Goal: Information Seeking & Learning: Learn about a topic

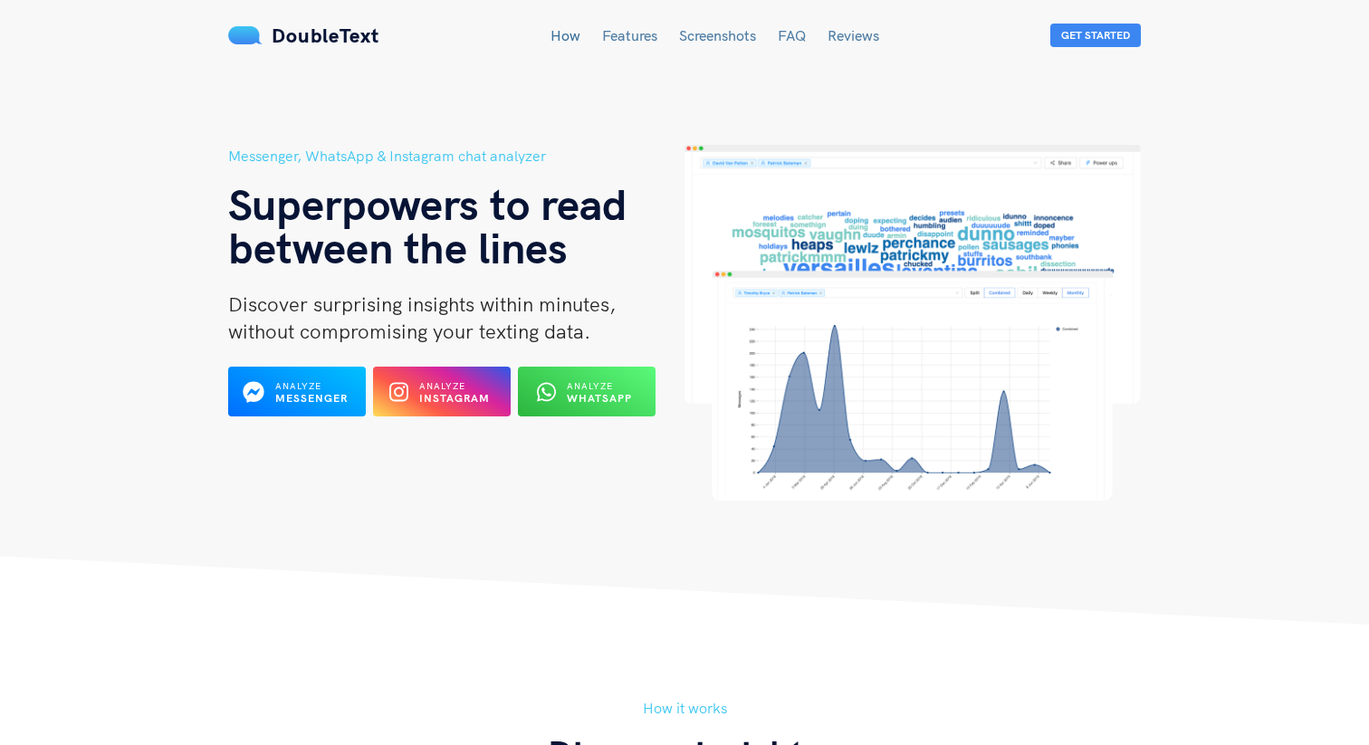
click at [152, 344] on header "Messenger, WhatsApp & Instagram chat analyzer Superpowers to read between the l…" at bounding box center [684, 312] width 1369 height 625
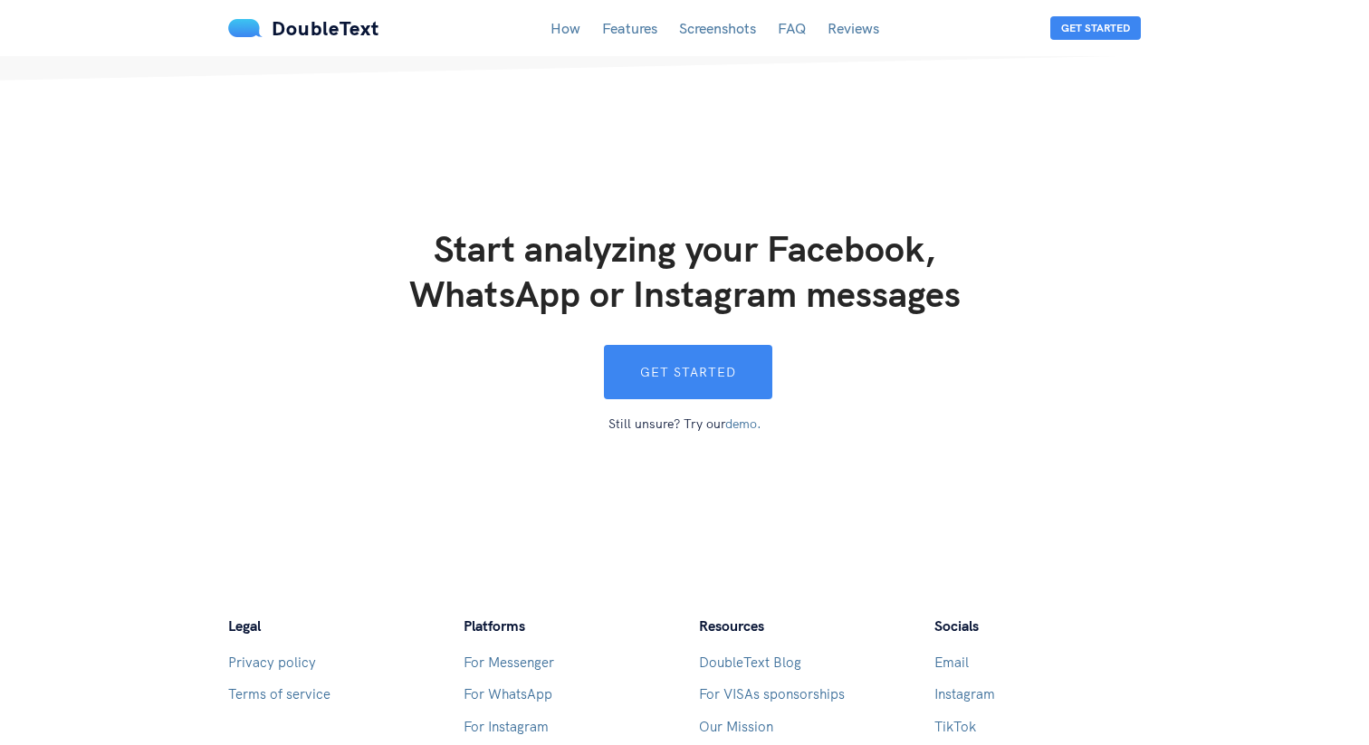
scroll to position [4809, 0]
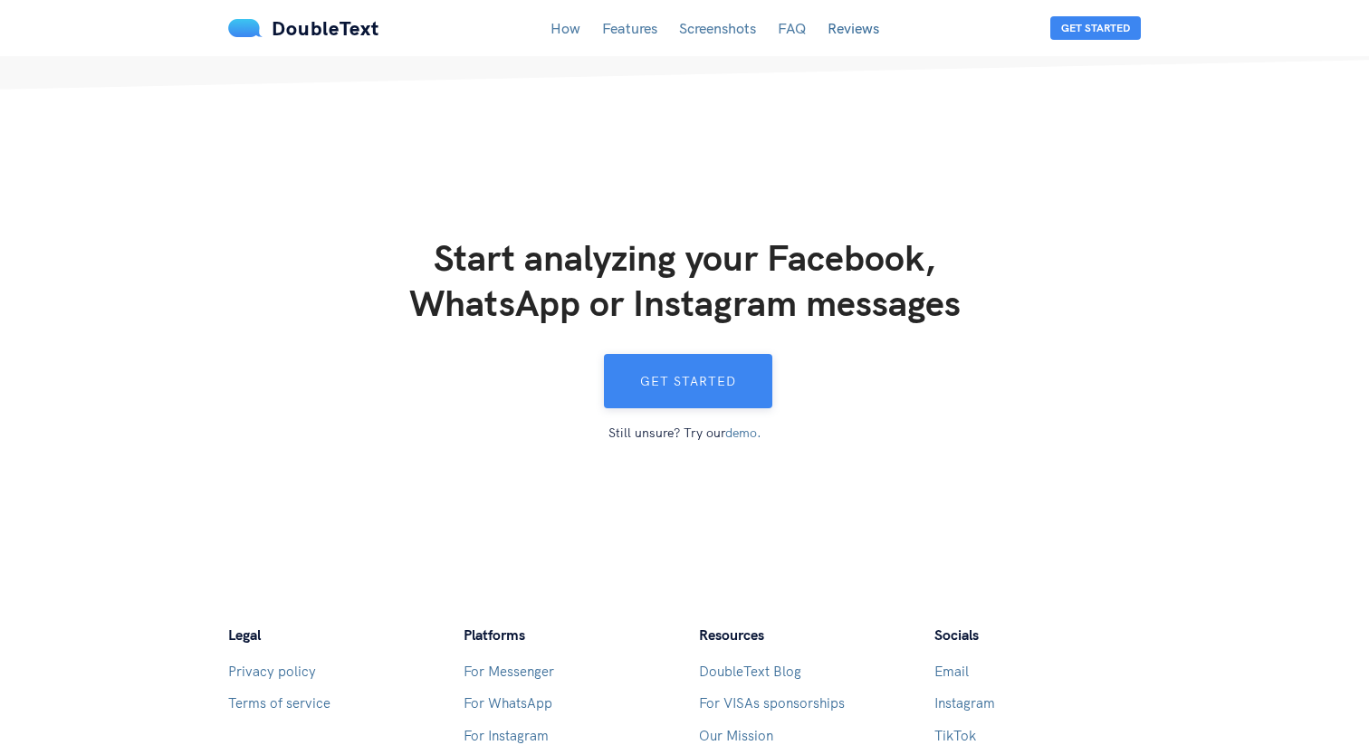
click at [738, 358] on button "Get started" at bounding box center [688, 381] width 168 height 54
click at [803, 35] on link "FAQ" at bounding box center [792, 28] width 28 height 18
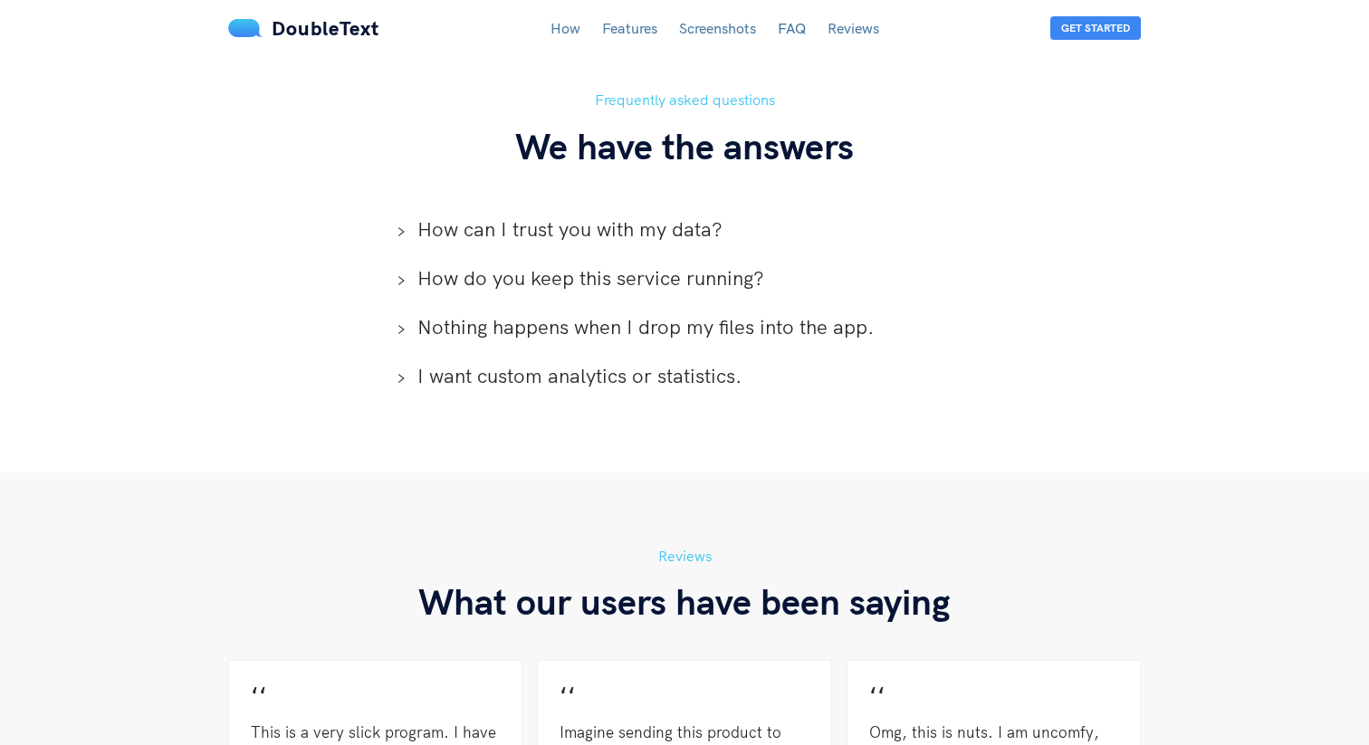
scroll to position [4003, 0]
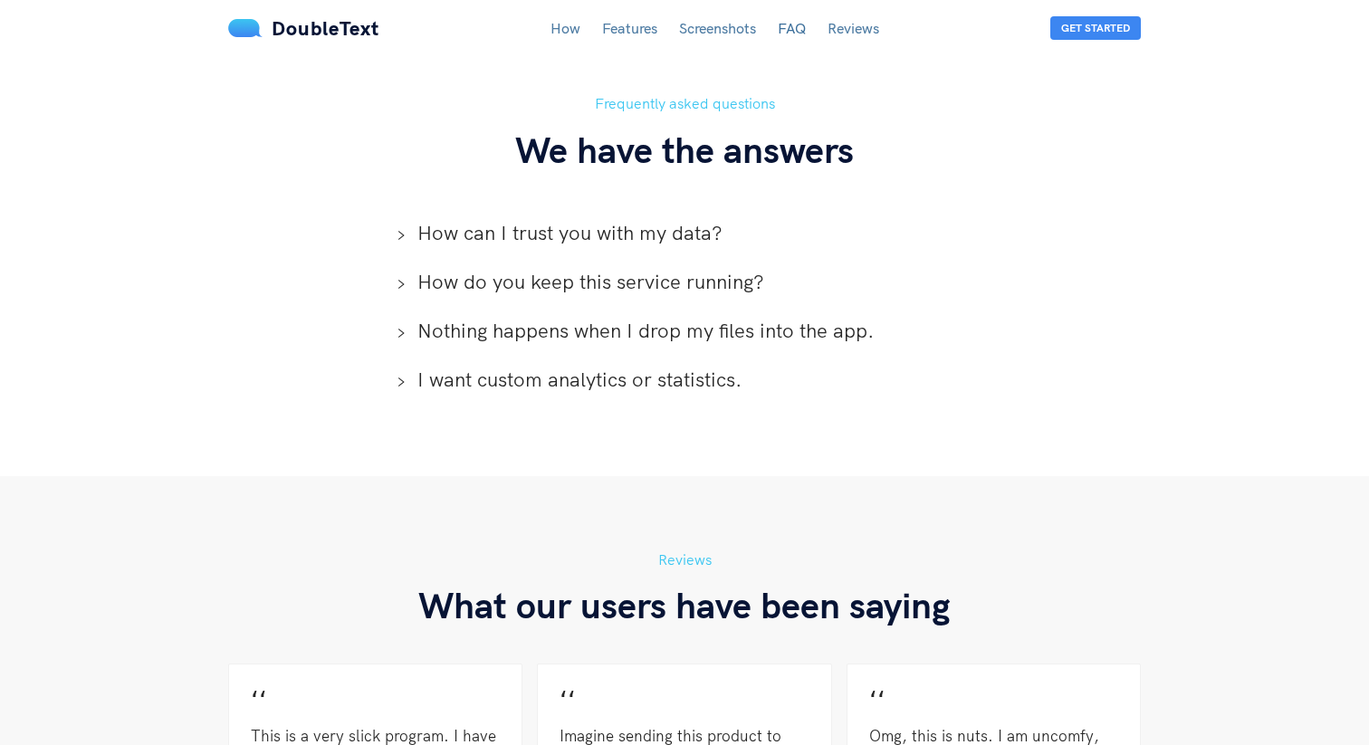
click at [597, 321] on span "Nothing happens when I drop my files into the app." at bounding box center [695, 330] width 556 height 27
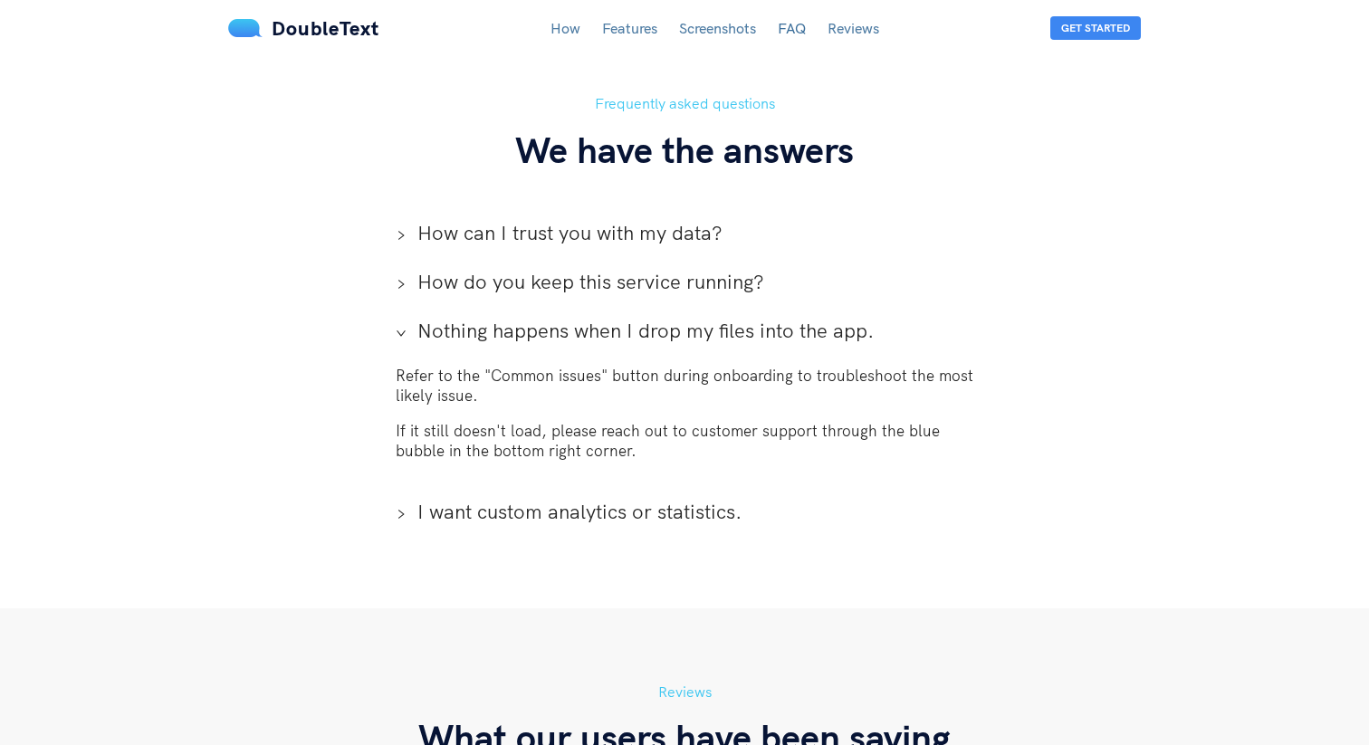
click at [598, 317] on span "Nothing happens when I drop my files into the app." at bounding box center [695, 330] width 556 height 27
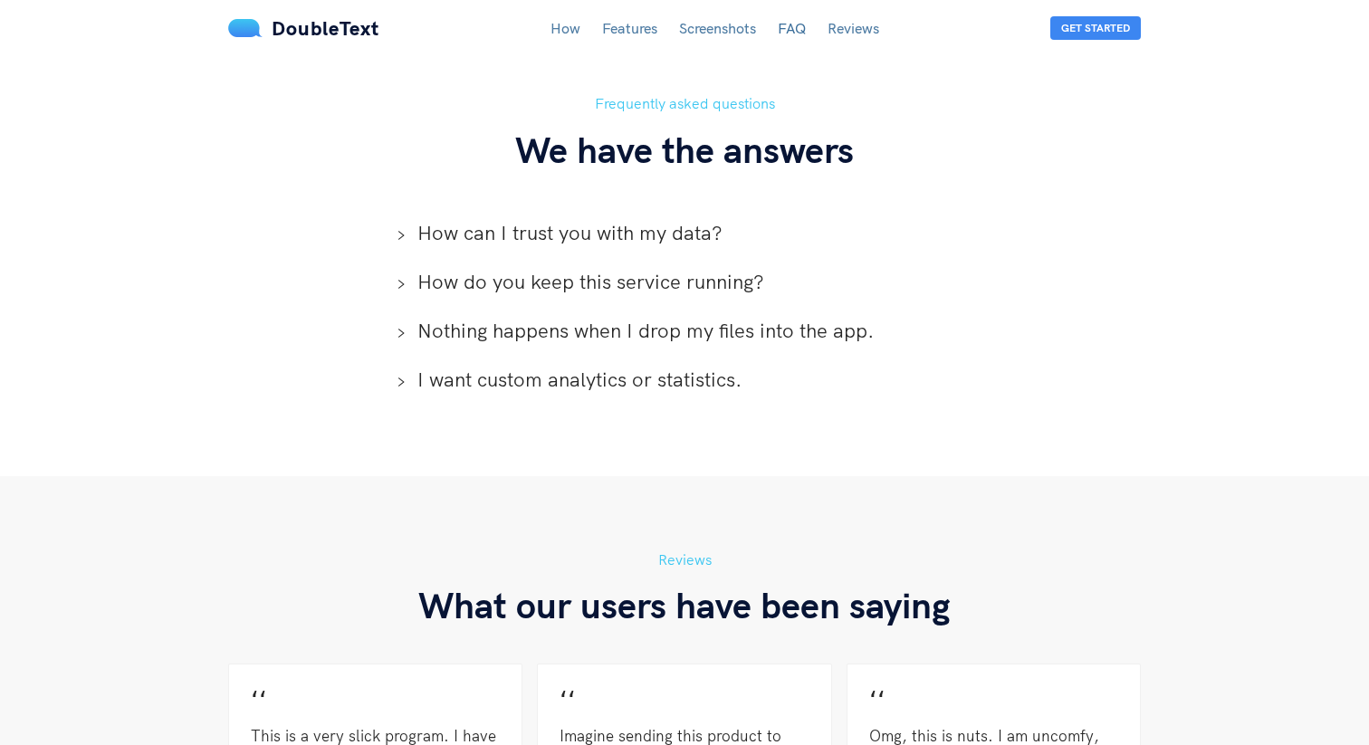
click at [613, 219] on span "How can I trust you with my data?" at bounding box center [695, 232] width 556 height 27
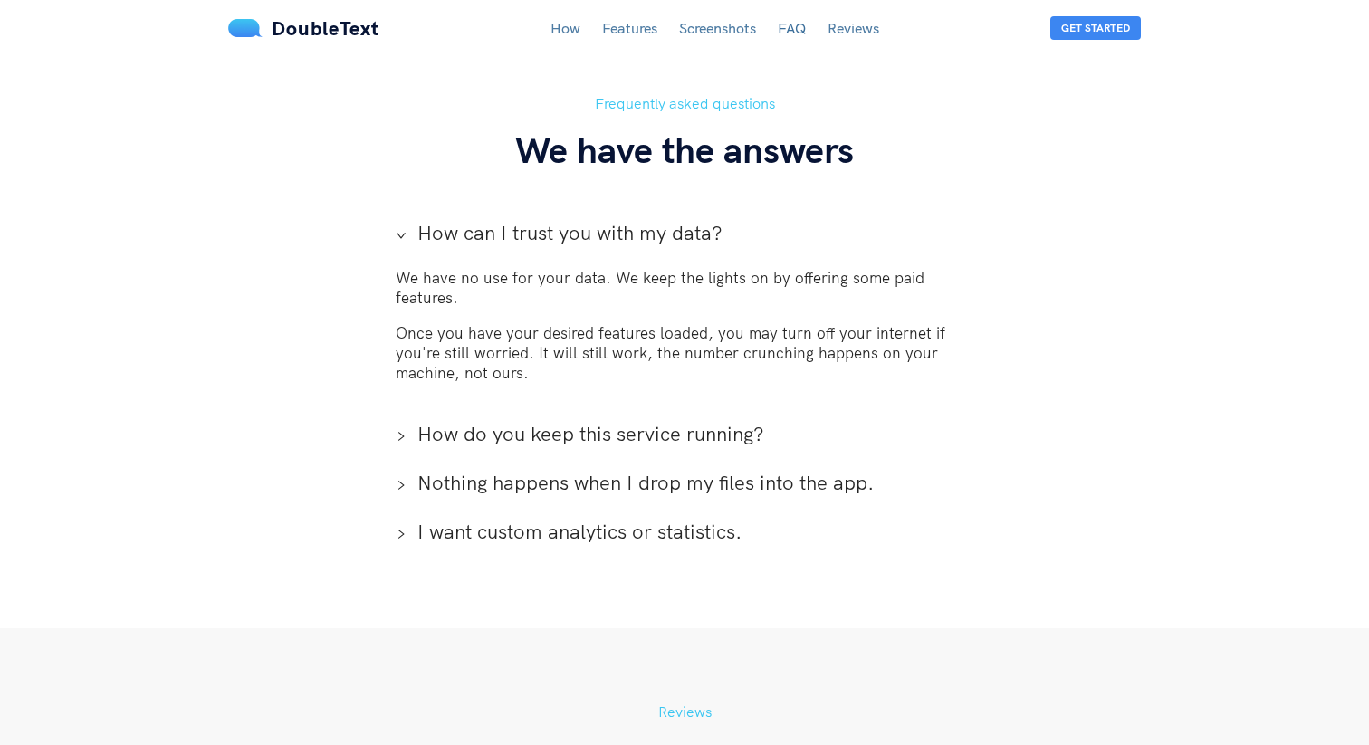
click at [613, 219] on span "How can I trust you with my data?" at bounding box center [695, 232] width 556 height 27
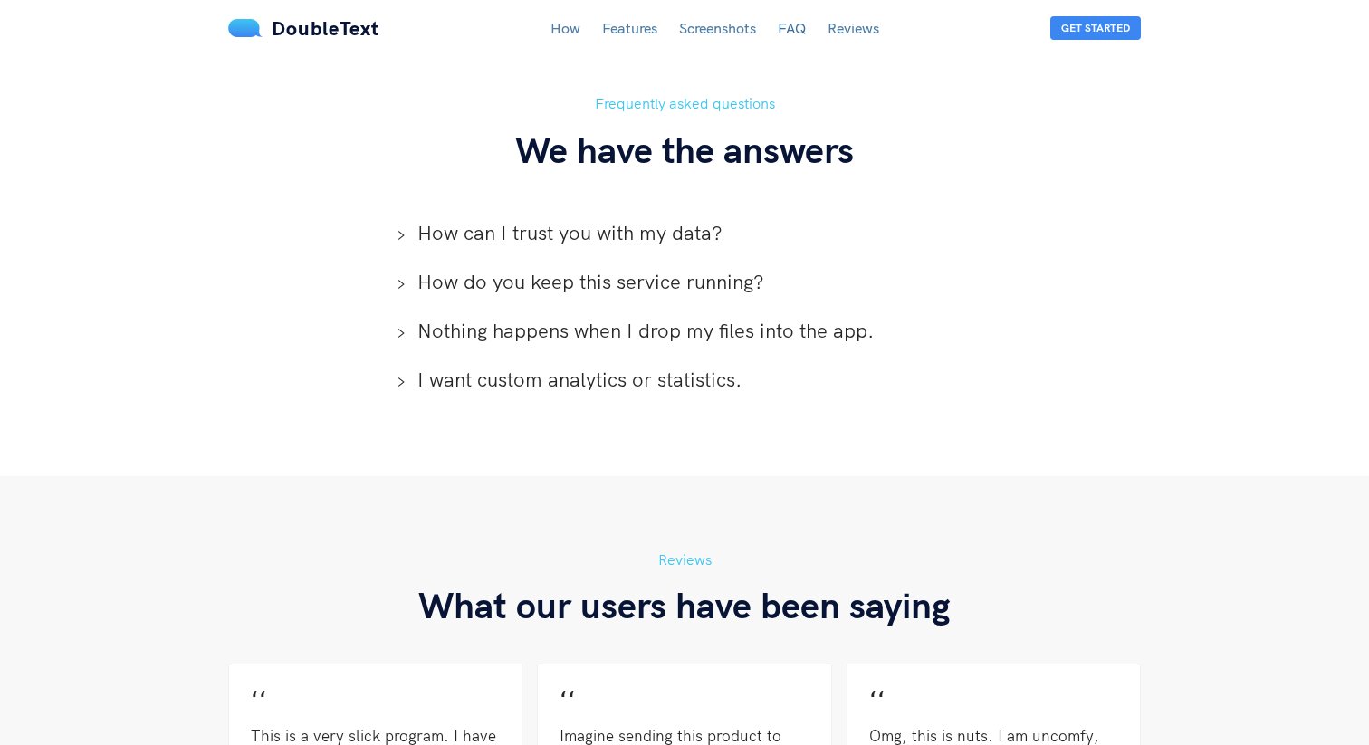
click at [591, 268] on span "How do you keep this service running?" at bounding box center [695, 281] width 556 height 27
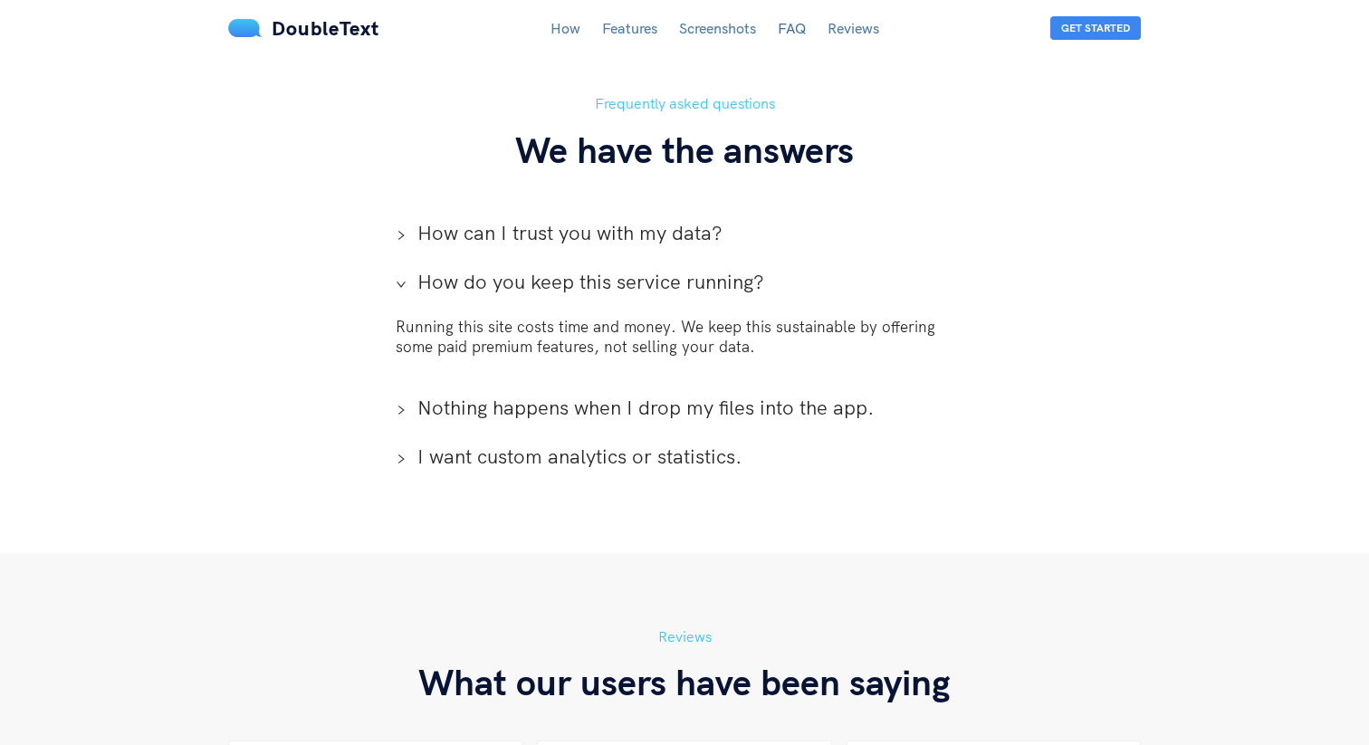
click at [591, 268] on span "How do you keep this service running?" at bounding box center [695, 281] width 556 height 27
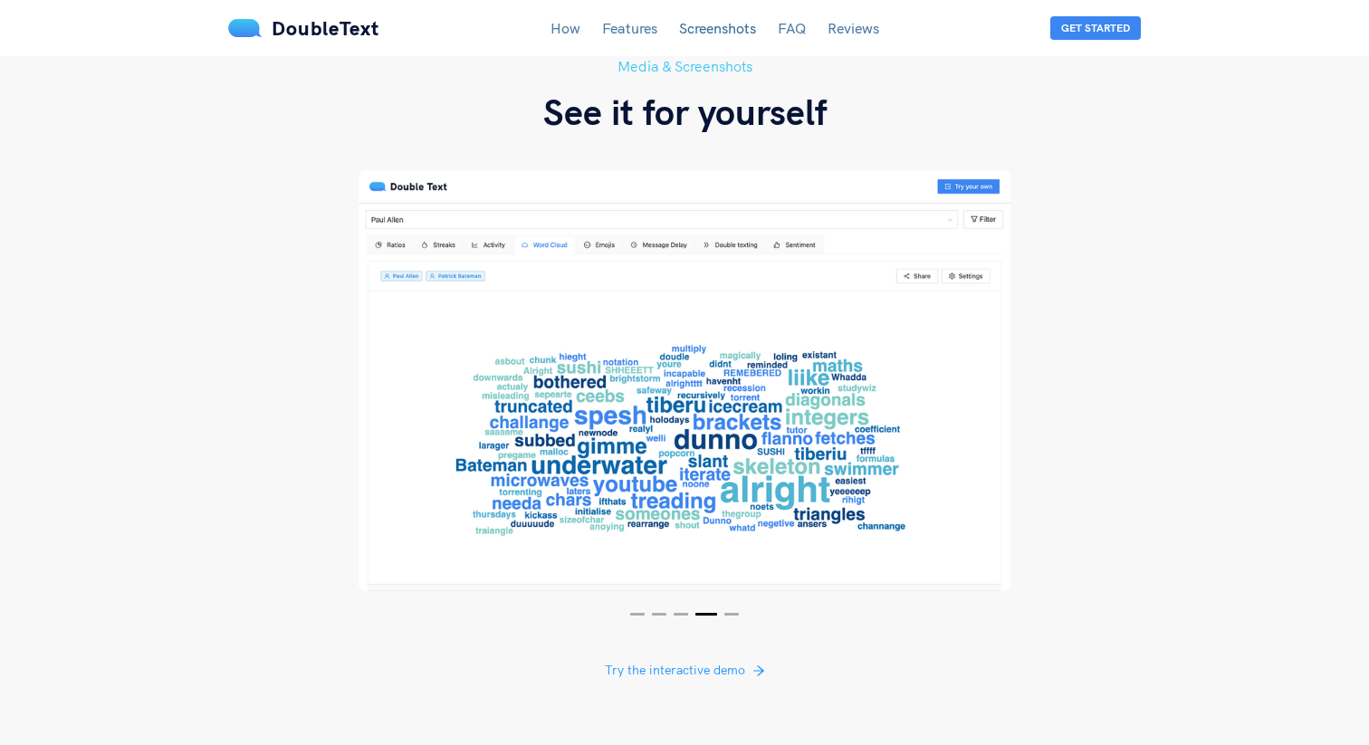
scroll to position [1977, 0]
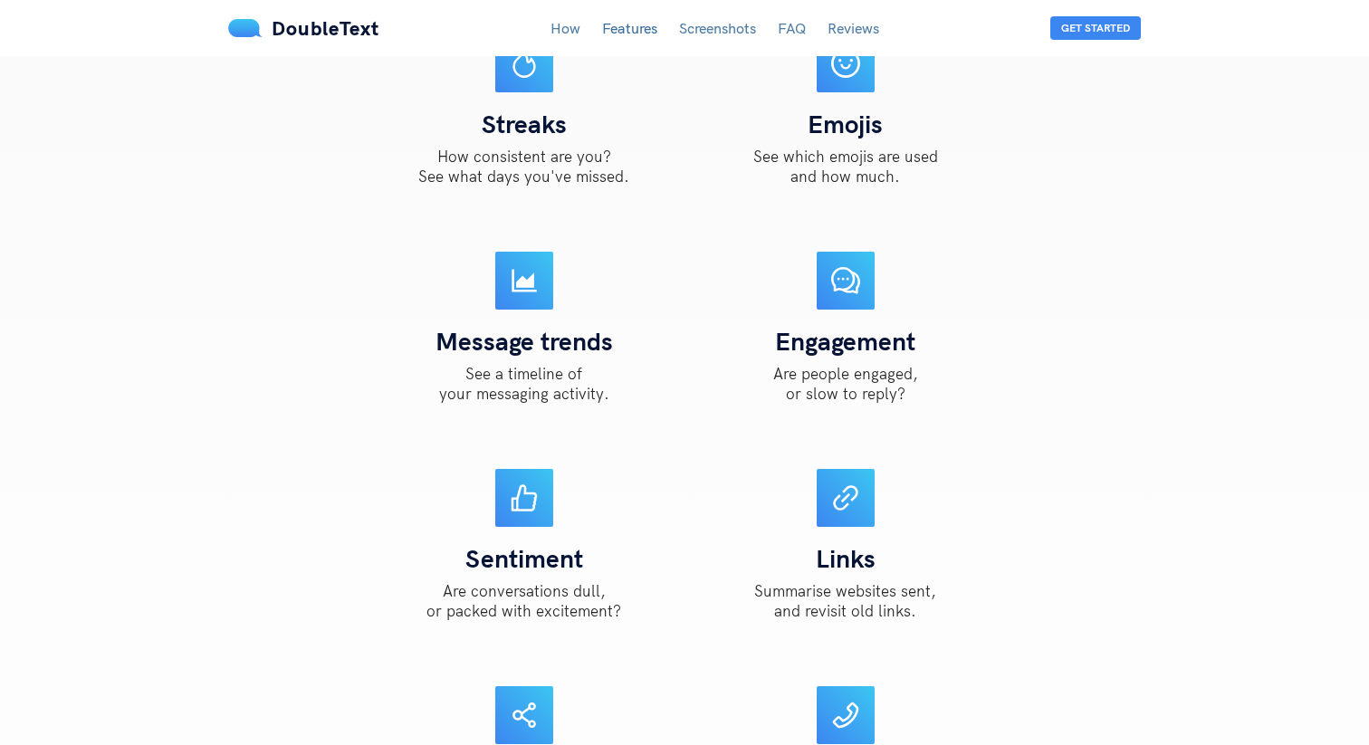
click at [381, 313] on div "Message trends See a timeline of your messaging activity." at bounding box center [523, 327] width 285 height 186
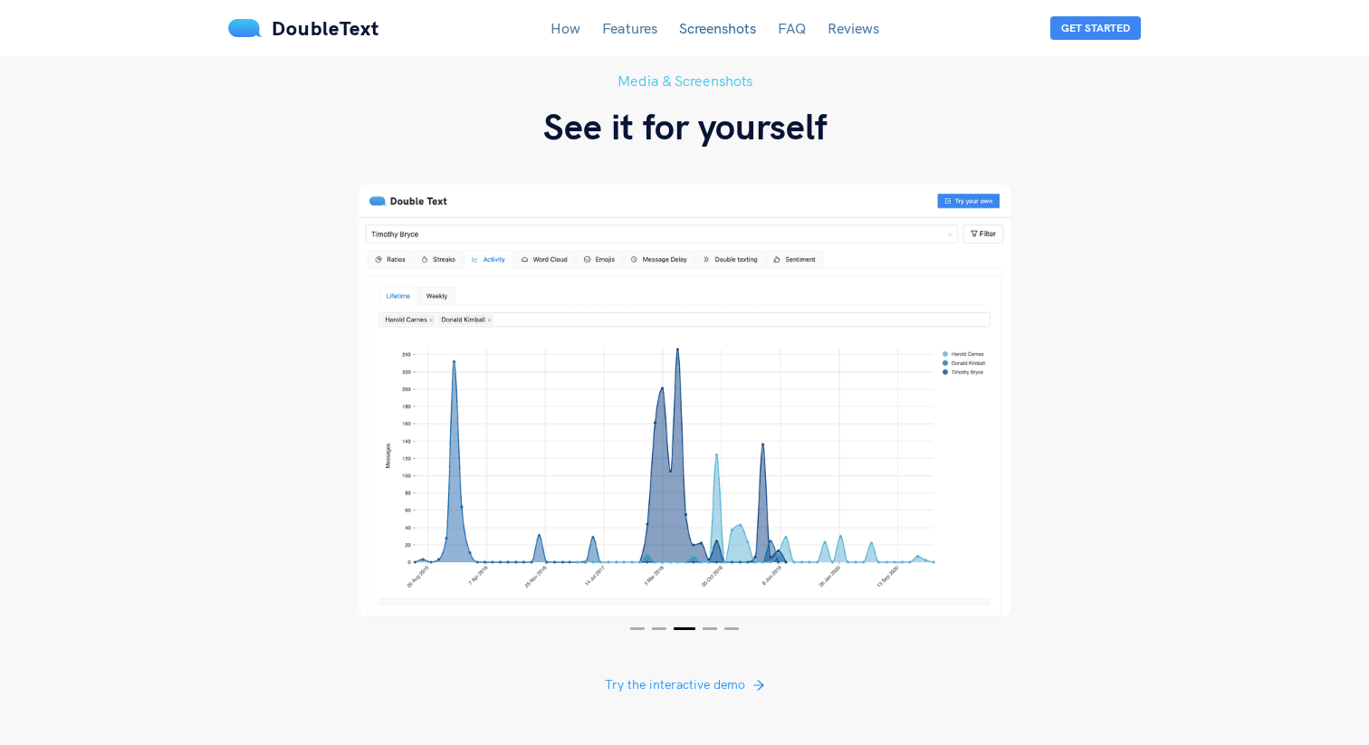
scroll to position [3208, 0]
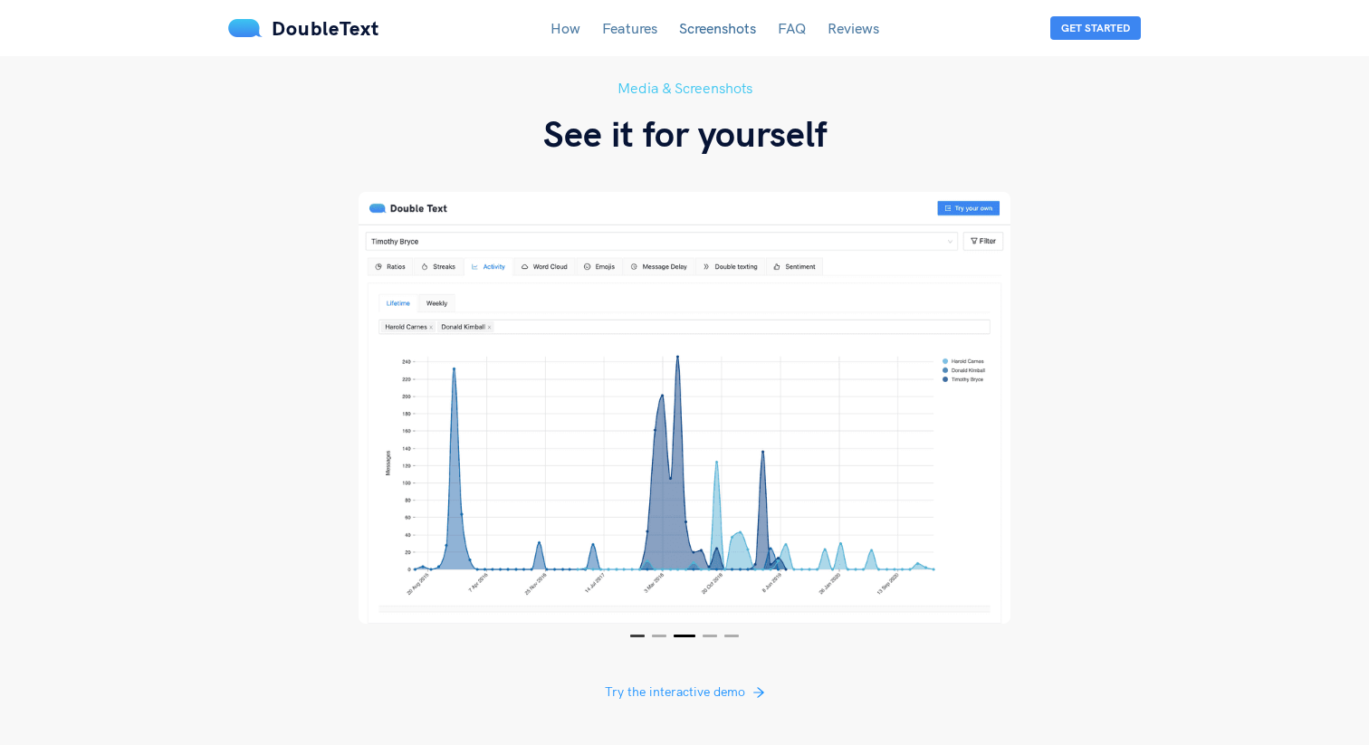
click at [636, 635] on button "1" at bounding box center [637, 636] width 14 height 3
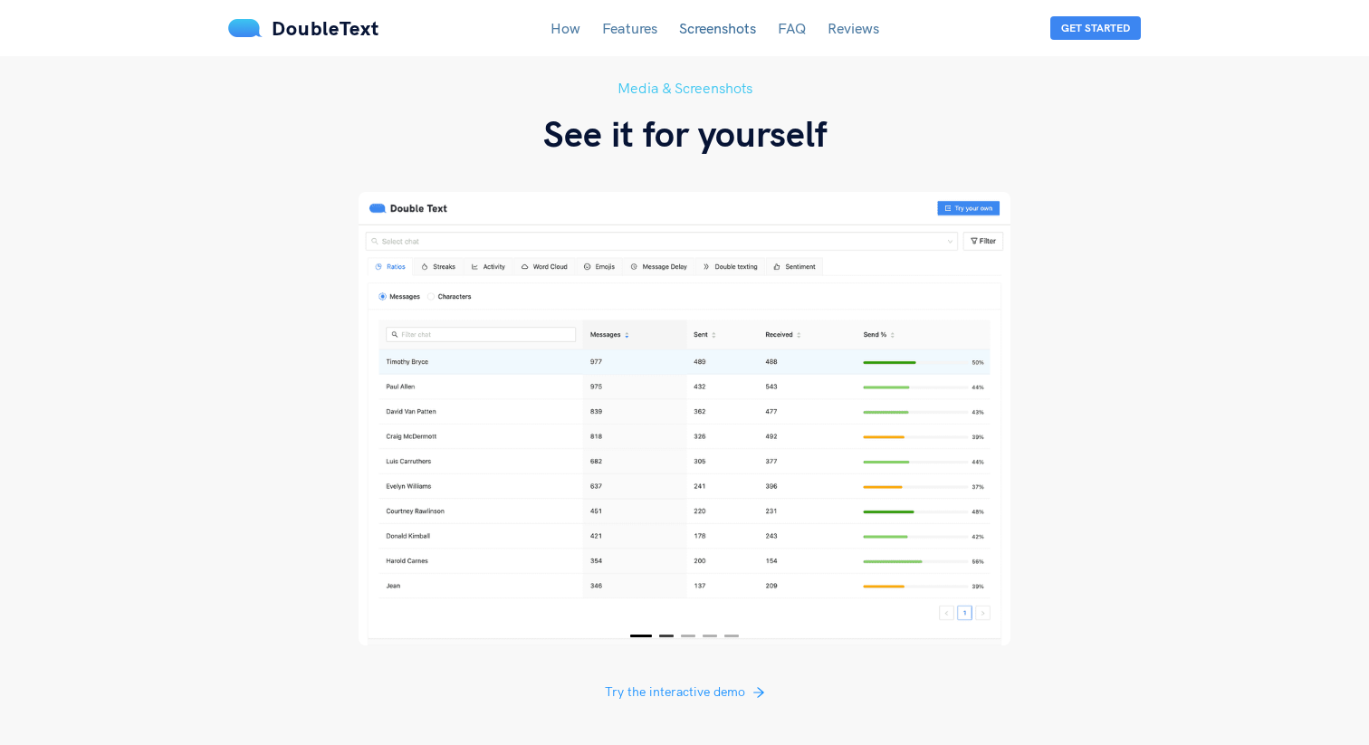
click at [663, 635] on button "2" at bounding box center [666, 636] width 14 height 3
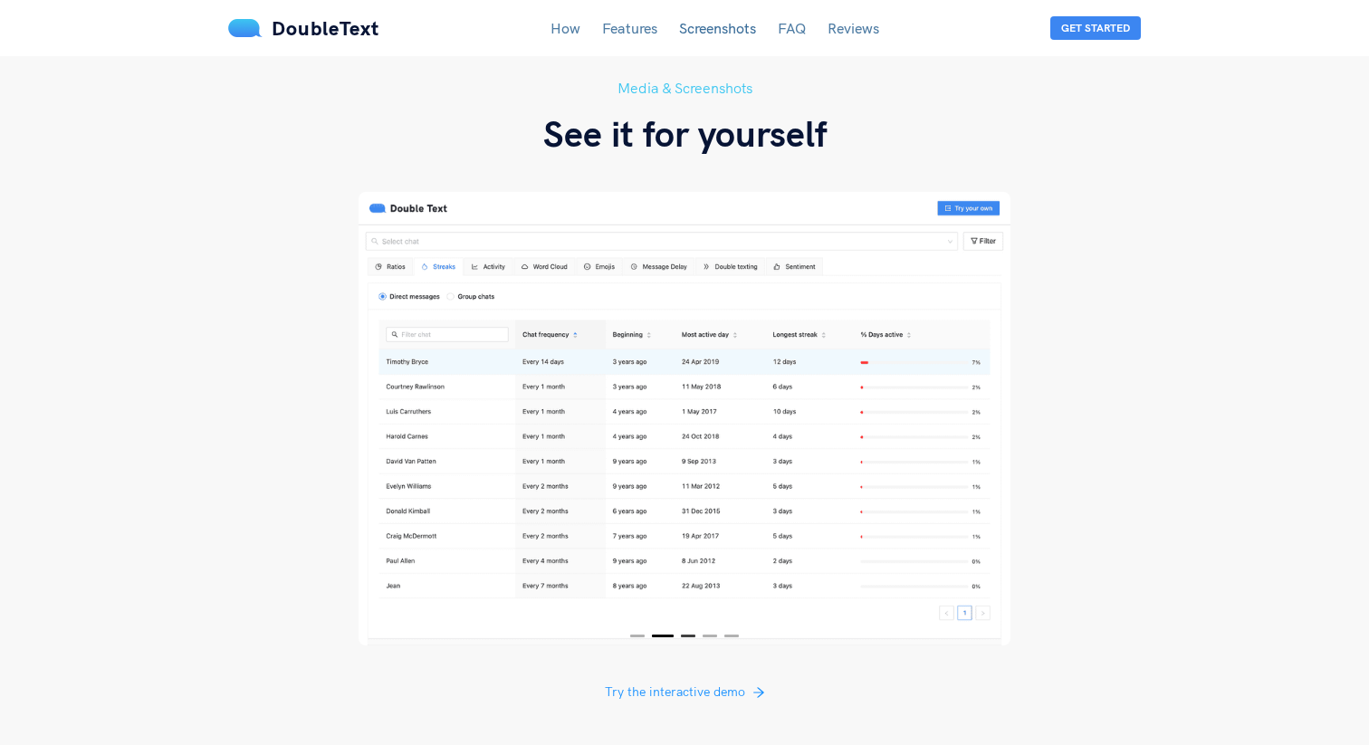
click at [691, 635] on button "3" at bounding box center [688, 636] width 14 height 3
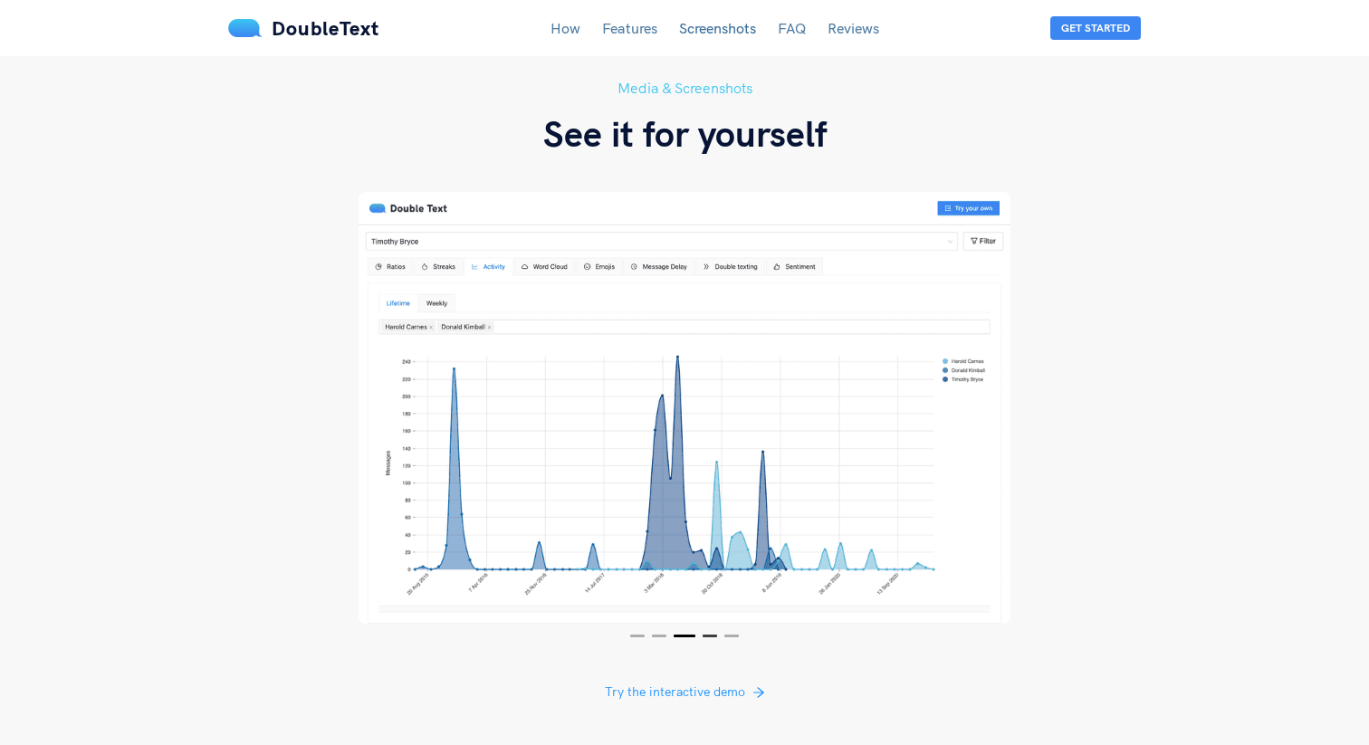
click at [711, 635] on button "4" at bounding box center [709, 636] width 14 height 3
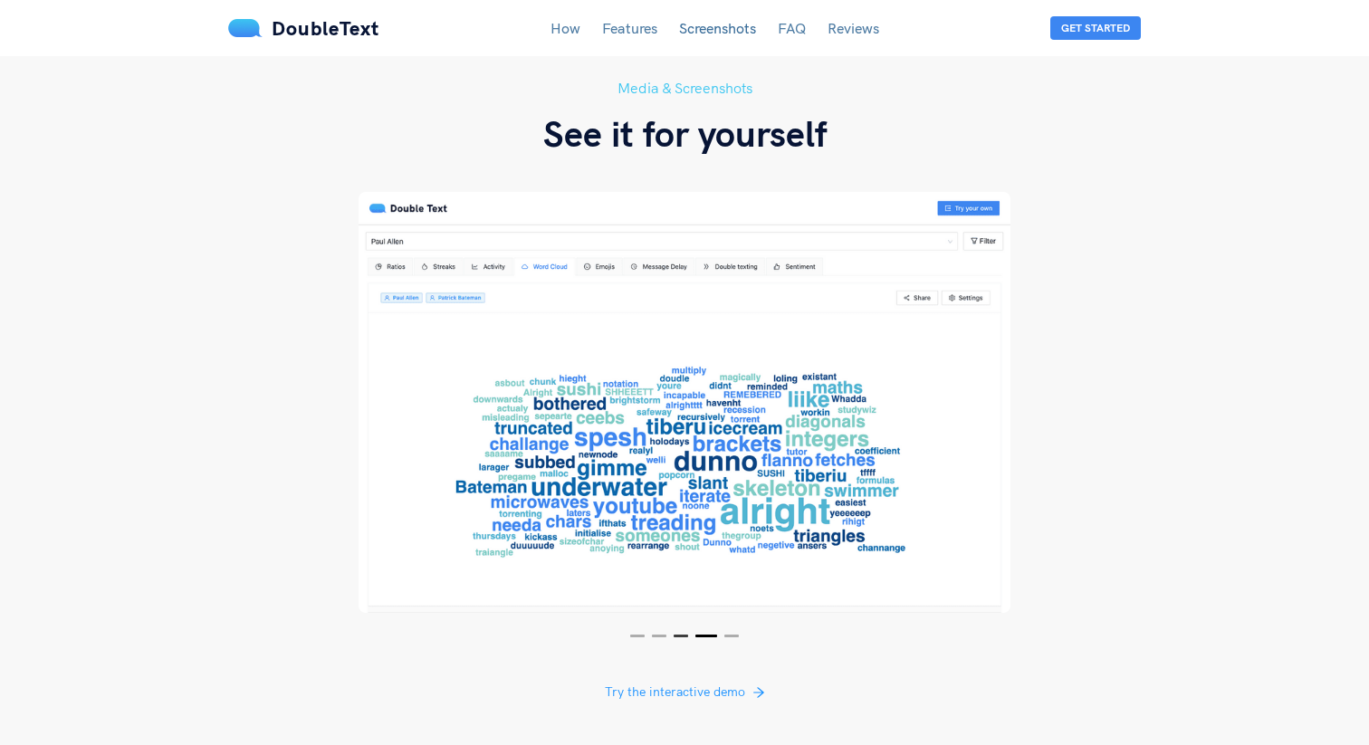
click at [679, 635] on button "3" at bounding box center [680, 636] width 14 height 3
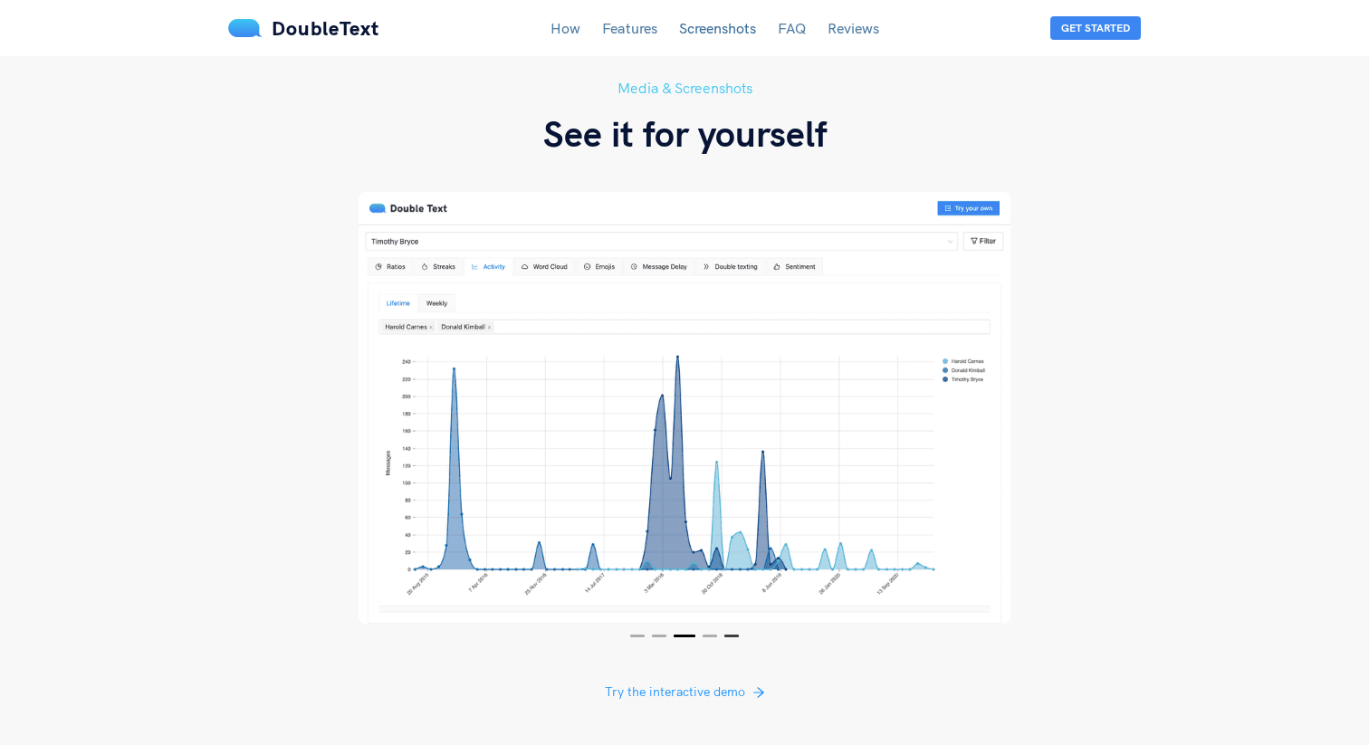
click at [731, 635] on button "5" at bounding box center [731, 636] width 14 height 3
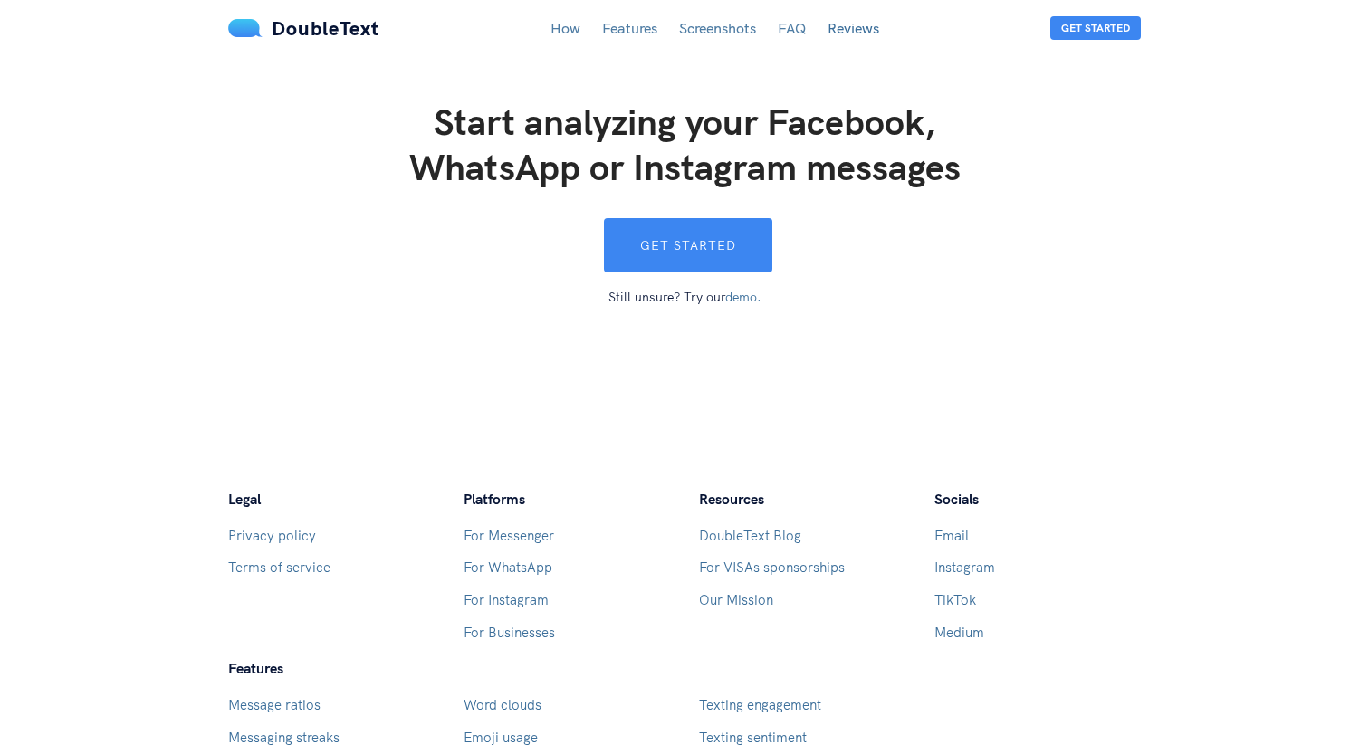
scroll to position [5150, 0]
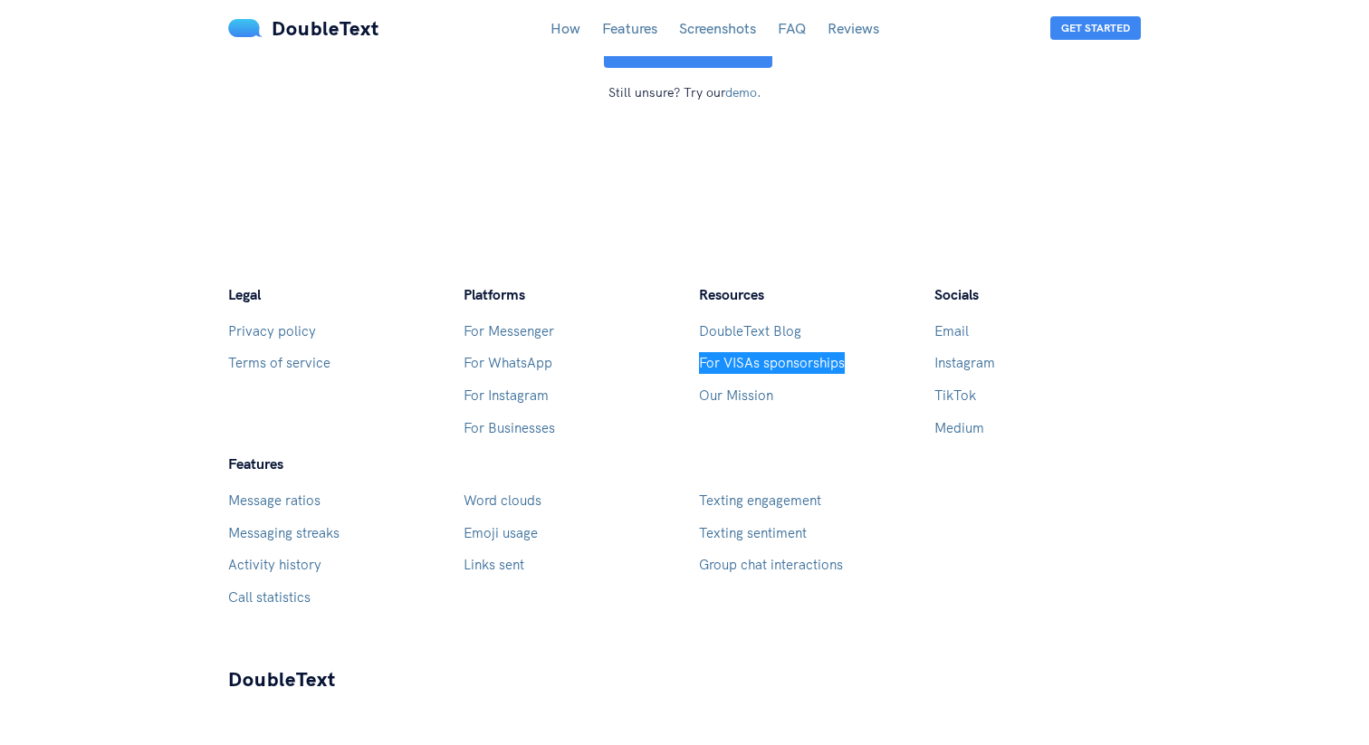
drag, startPoint x: 788, startPoint y: 343, endPoint x: 707, endPoint y: 0, distance: 352.6
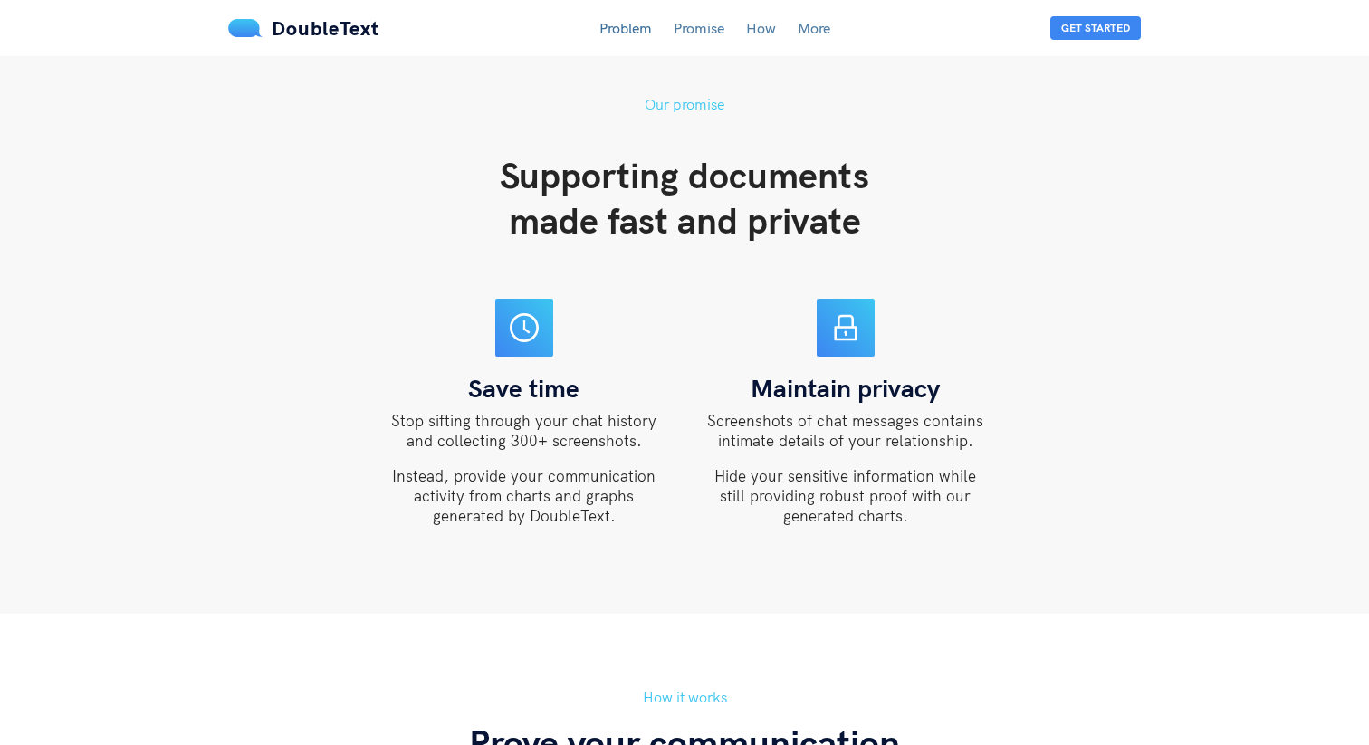
scroll to position [1107, 0]
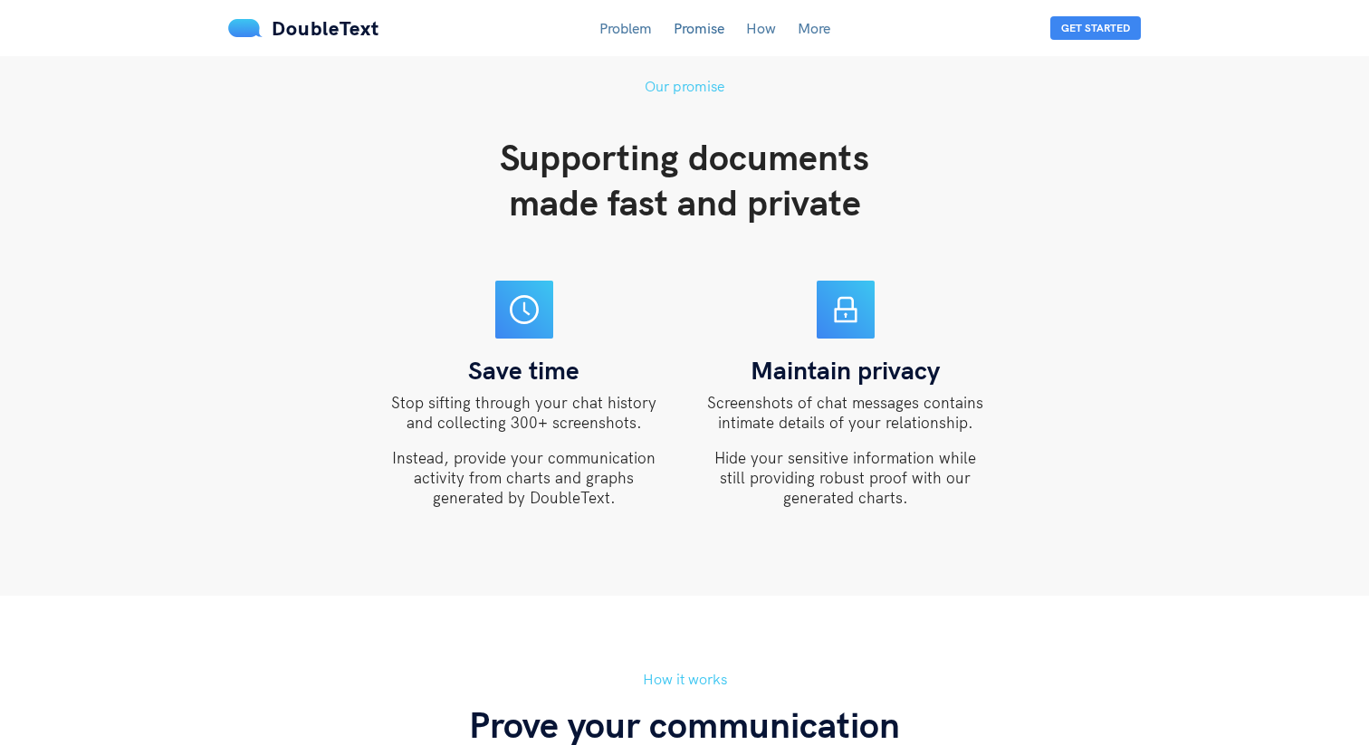
click at [238, 397] on div "Our promise Supporting documents made fast and private Save time Stop sifting t…" at bounding box center [684, 299] width 941 height 448
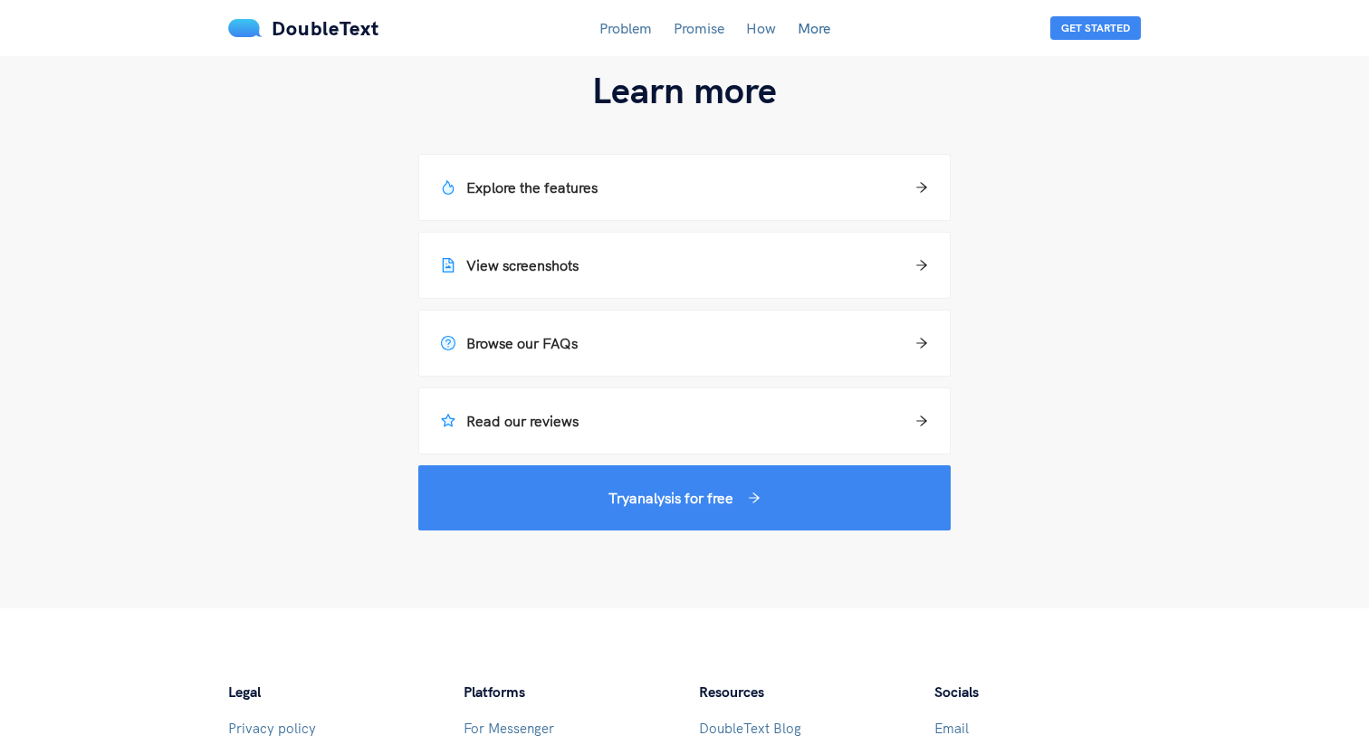
scroll to position [2663, 0]
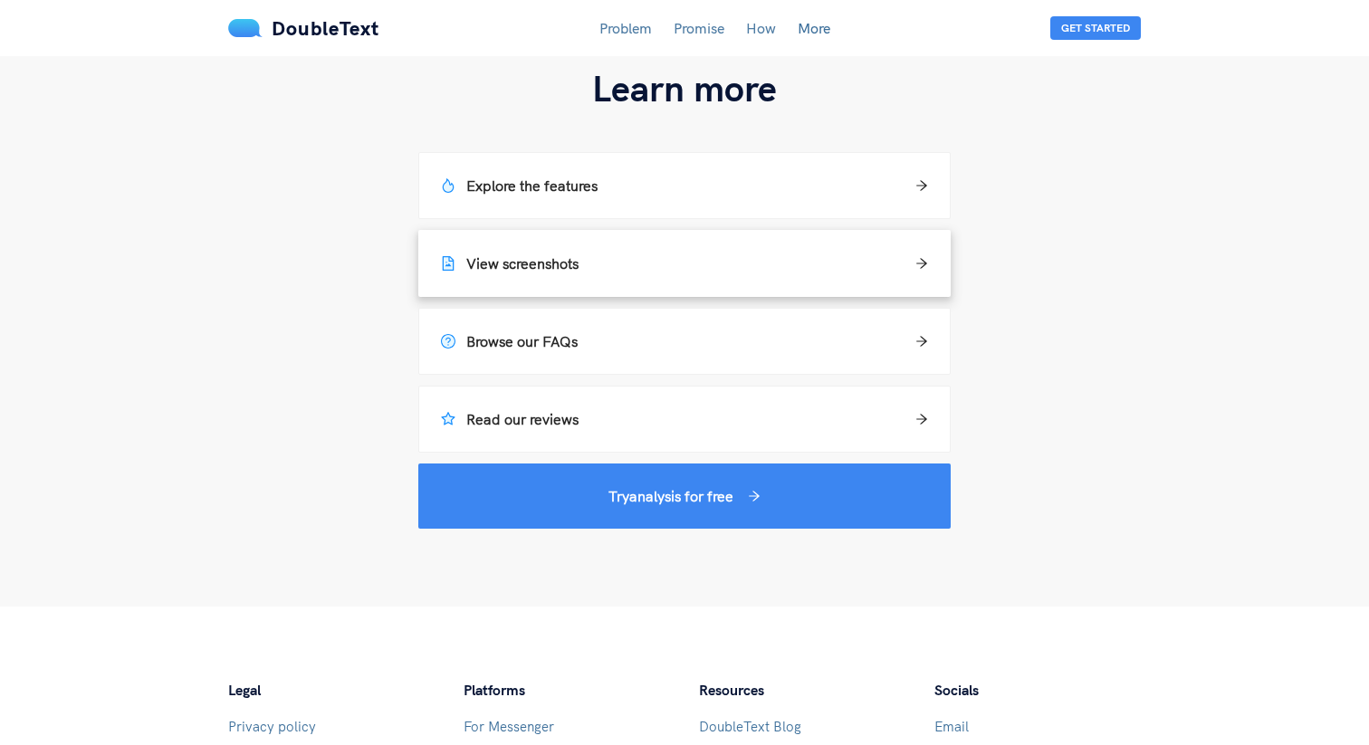
click at [682, 253] on div "View screenshots" at bounding box center [684, 264] width 487 height 22
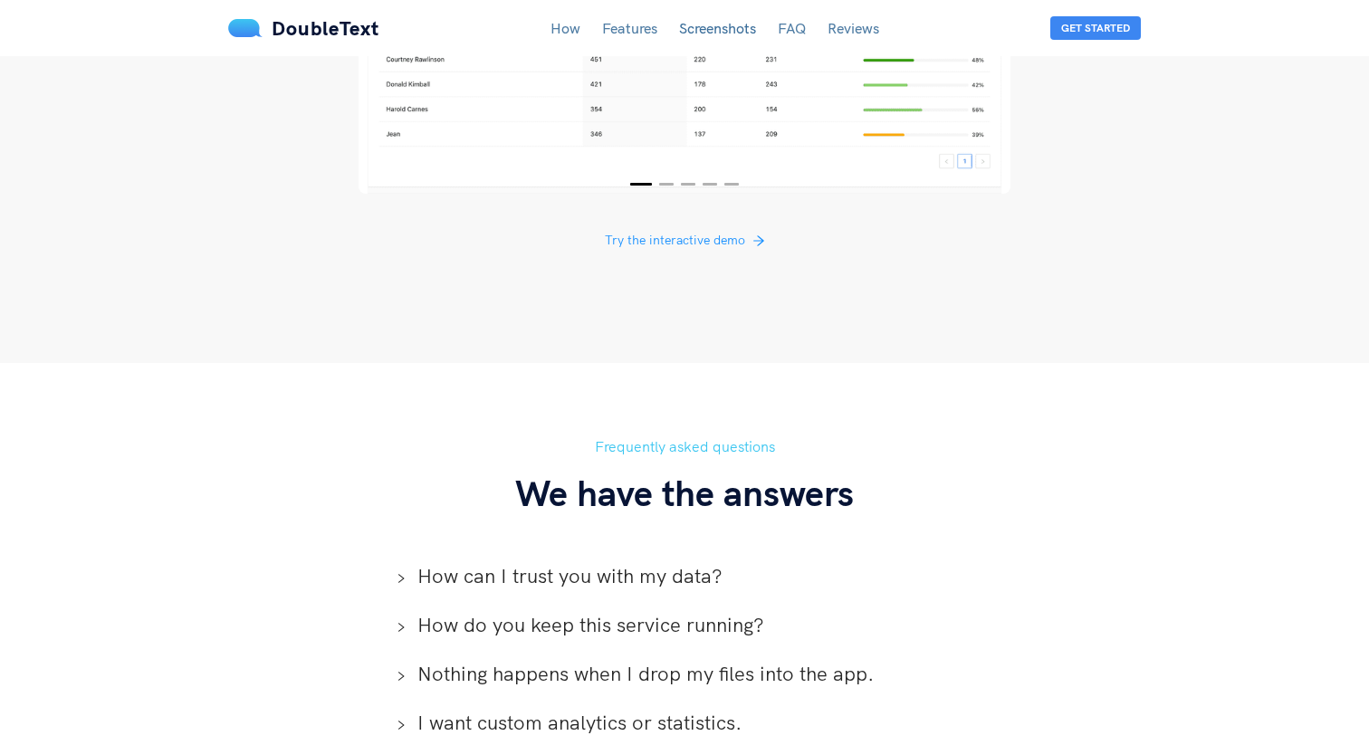
scroll to position [3698, 0]
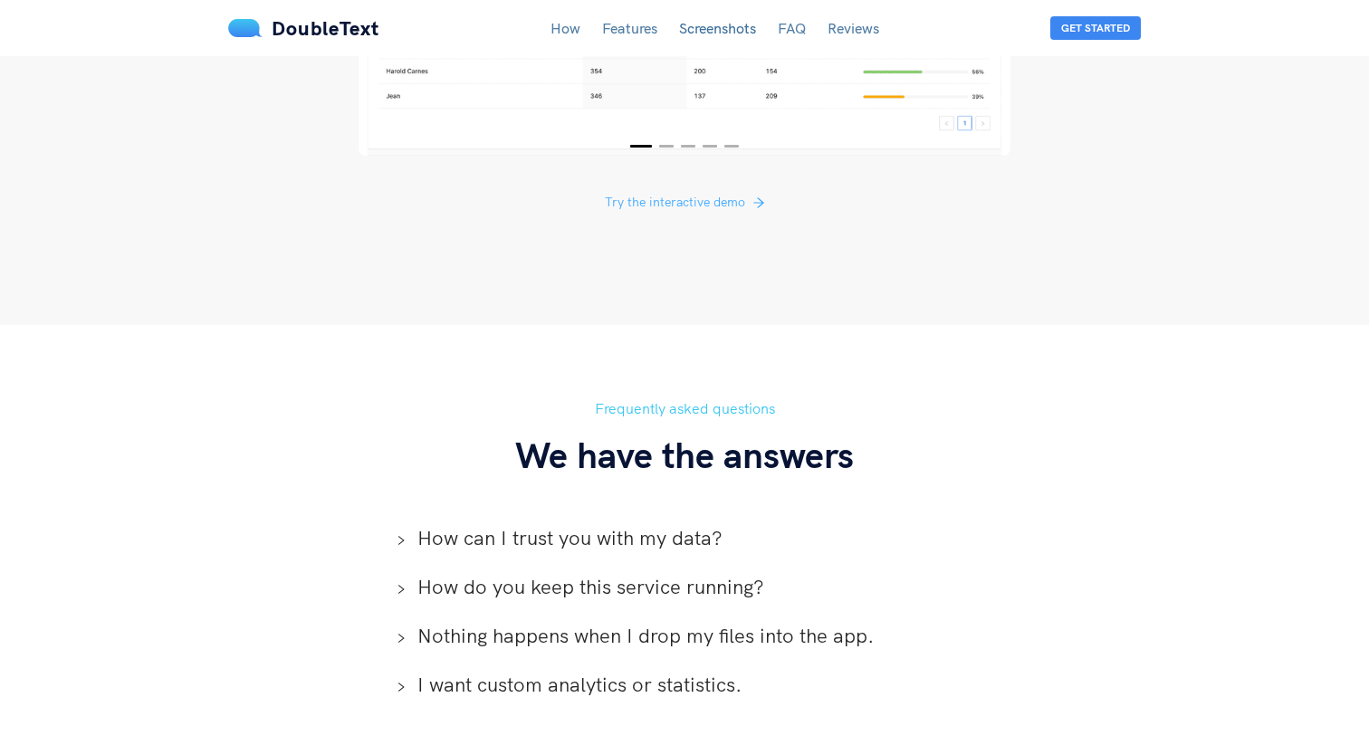
click at [730, 192] on span "Try the interactive demo" at bounding box center [675, 202] width 140 height 20
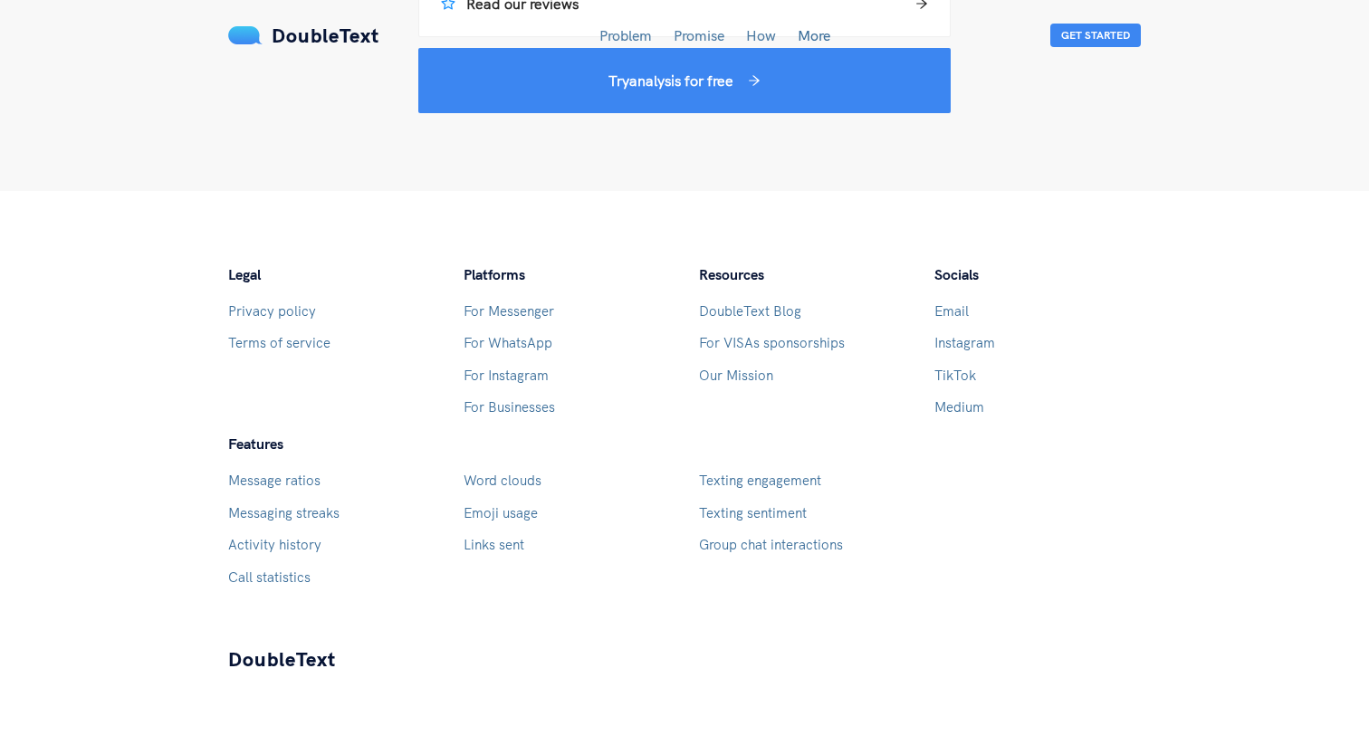
scroll to position [2663, 0]
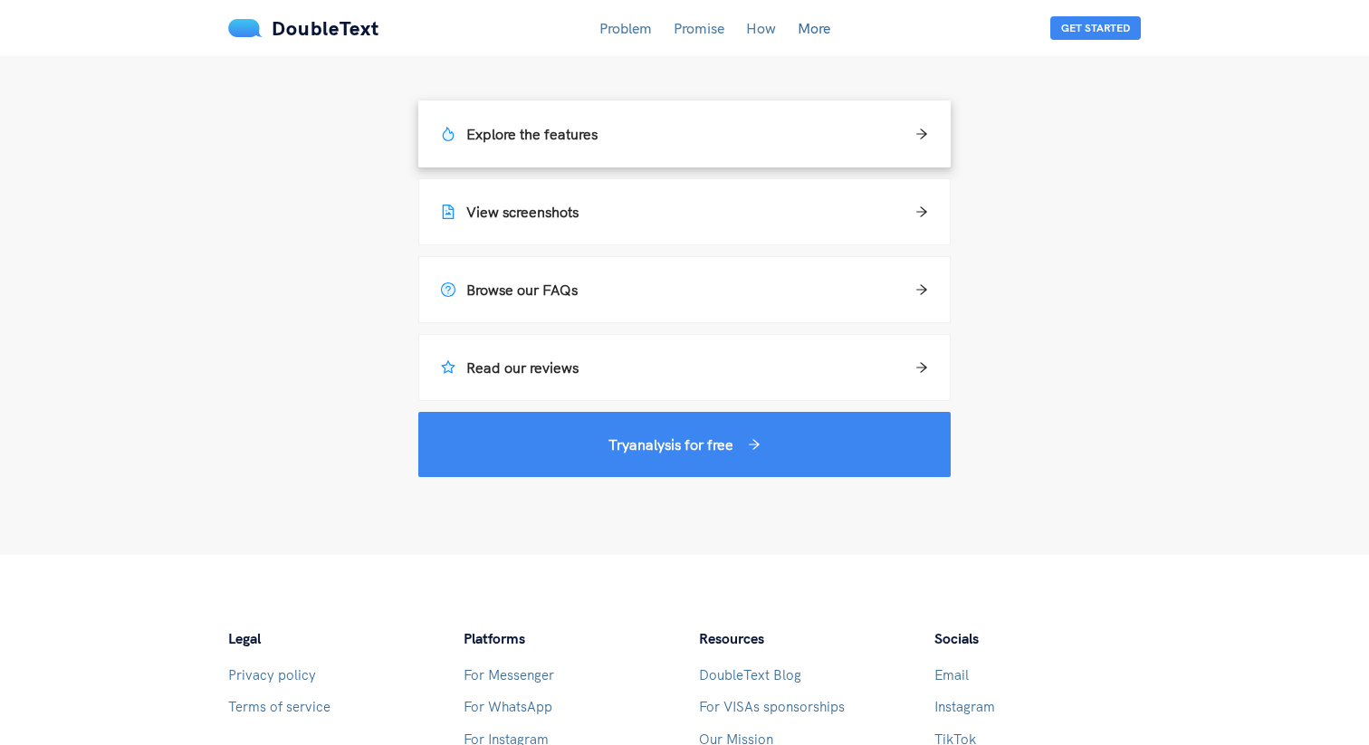
click at [831, 129] on div "Explore the features" at bounding box center [684, 134] width 487 height 22
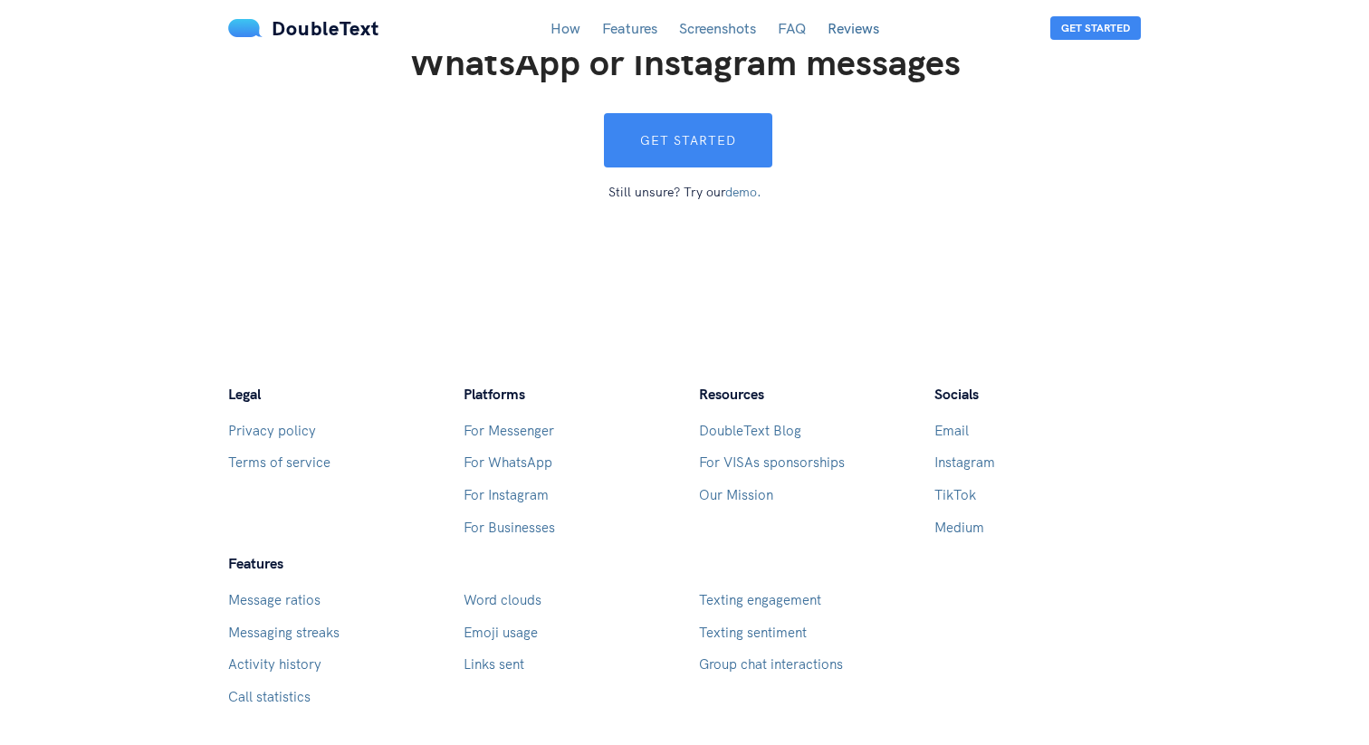
scroll to position [5150, 0]
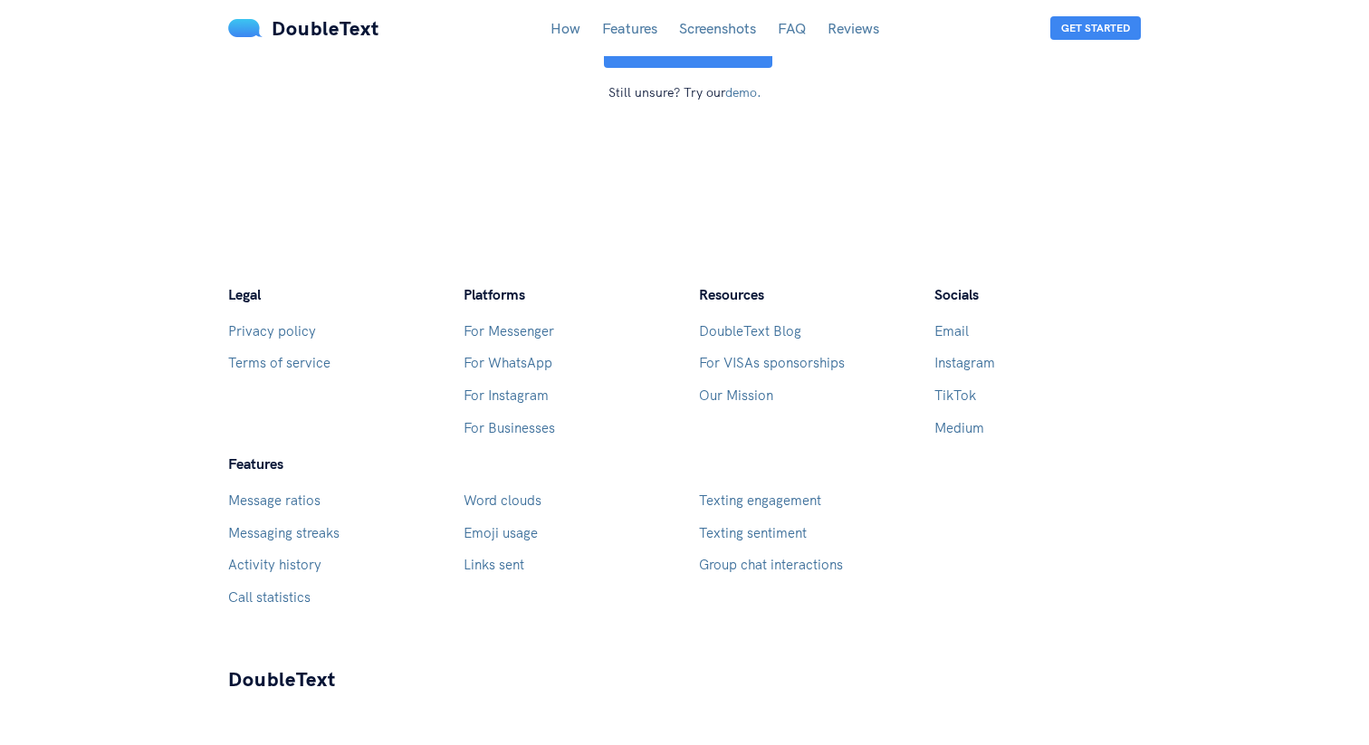
click at [272, 492] on link "Message ratios" at bounding box center [274, 500] width 92 height 17
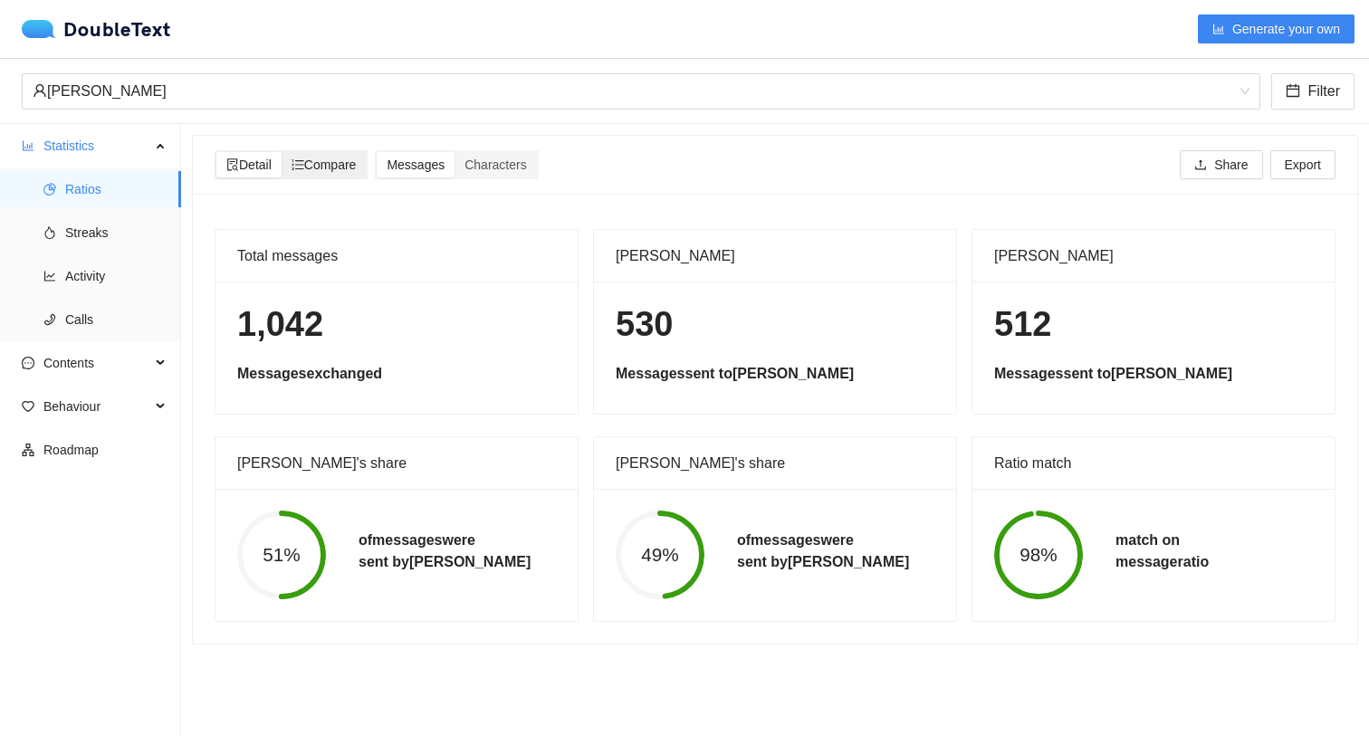
click at [357, 170] on span "Compare" at bounding box center [323, 165] width 65 height 14
click at [282, 152] on input "Compare" at bounding box center [282, 152] width 0 height 0
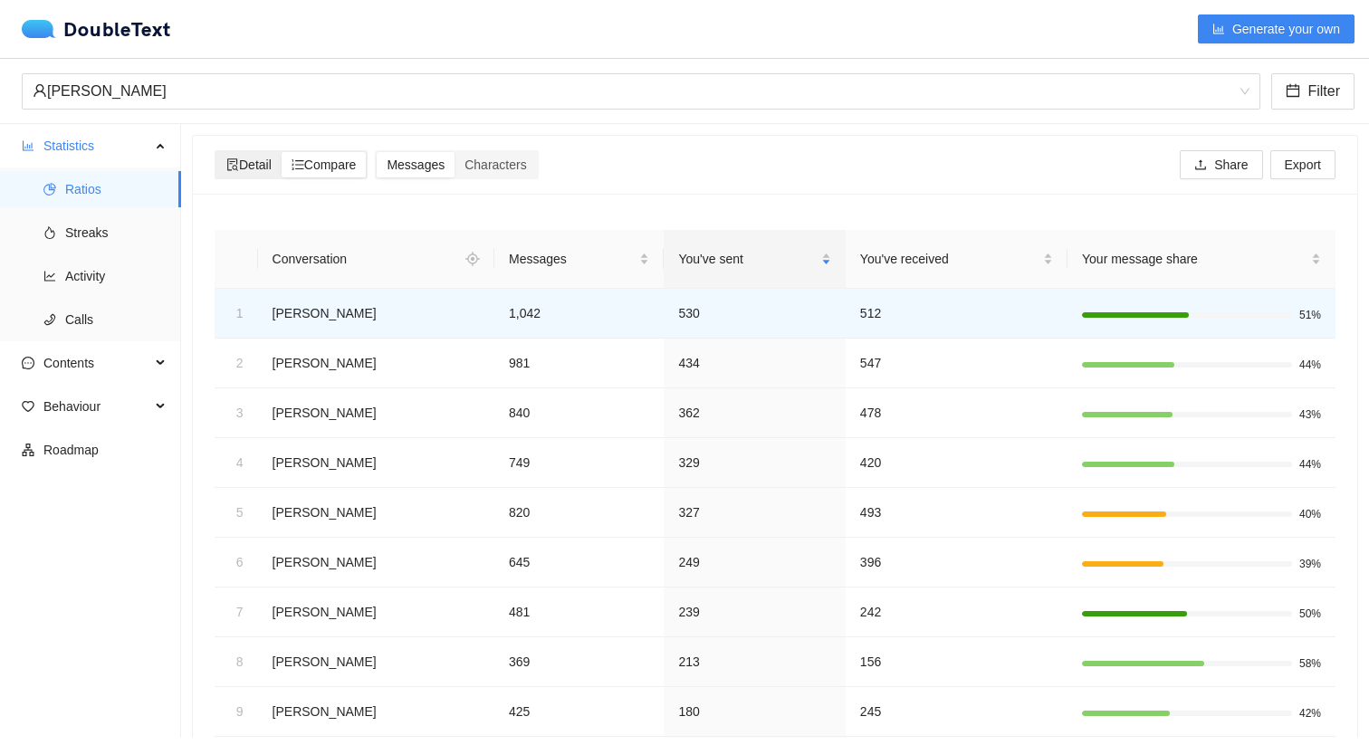
click at [246, 171] on span "Detail" at bounding box center [248, 165] width 45 height 14
click at [216, 152] on input "Detail" at bounding box center [216, 152] width 0 height 0
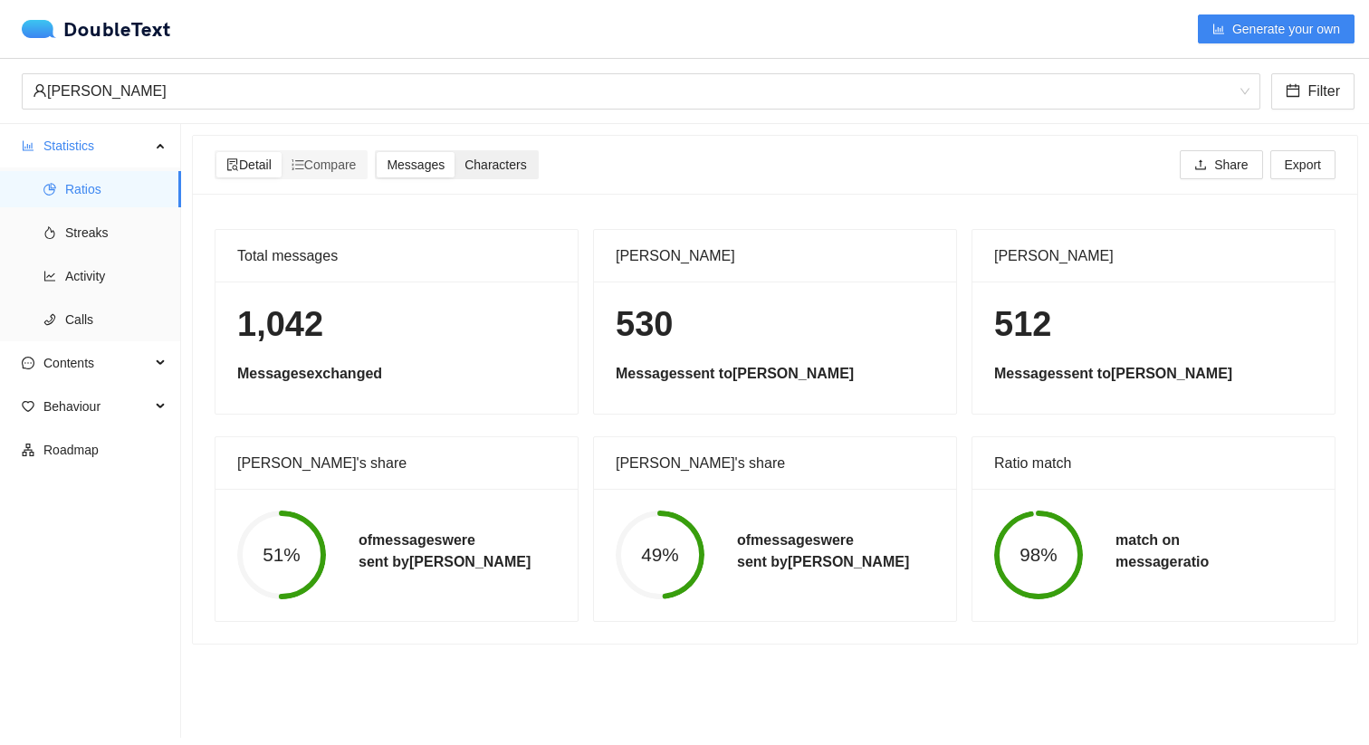
click at [516, 171] on span "Characters" at bounding box center [495, 165] width 62 height 14
click at [454, 152] on input "Characters" at bounding box center [454, 152] width 0 height 0
click at [441, 167] on span "Messages" at bounding box center [416, 165] width 58 height 14
click at [377, 152] on input "Messages" at bounding box center [377, 152] width 0 height 0
click at [98, 225] on span "Streaks" at bounding box center [115, 233] width 101 height 36
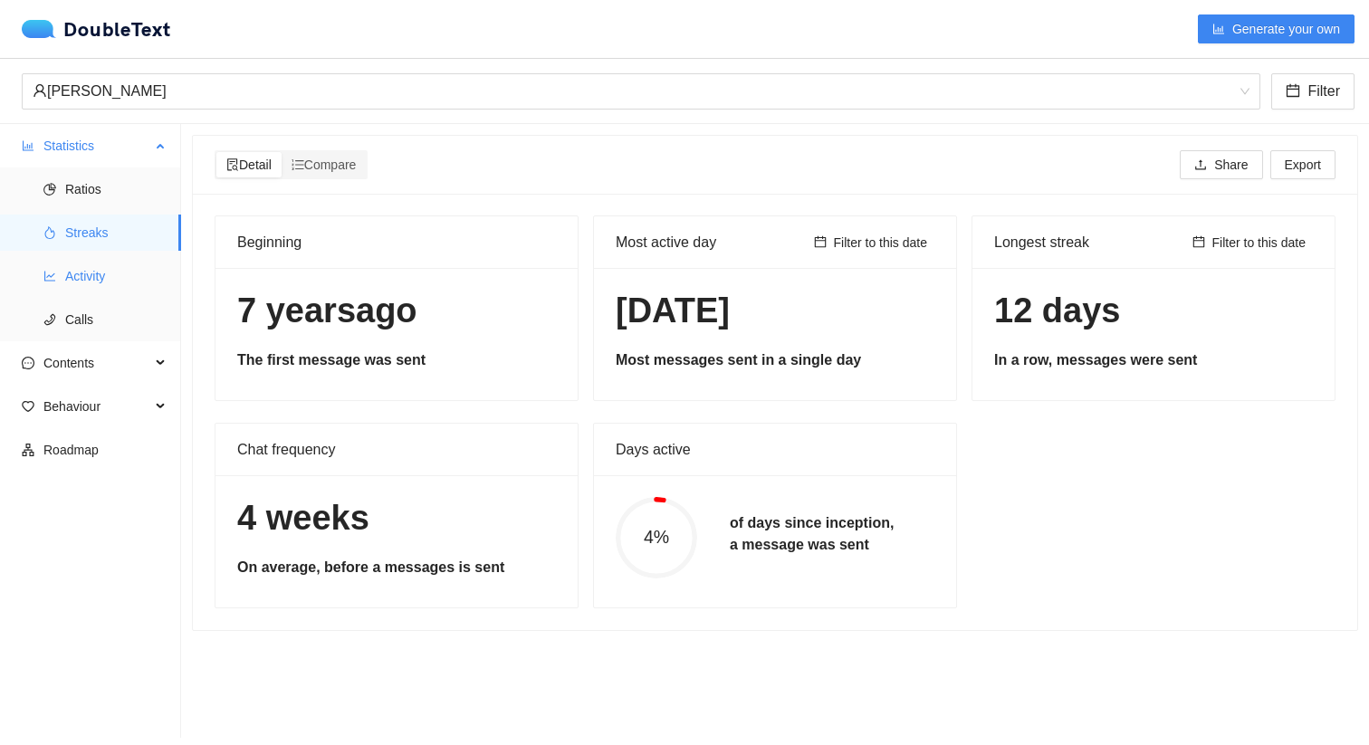
click at [107, 284] on span "Activity" at bounding box center [115, 276] width 101 height 36
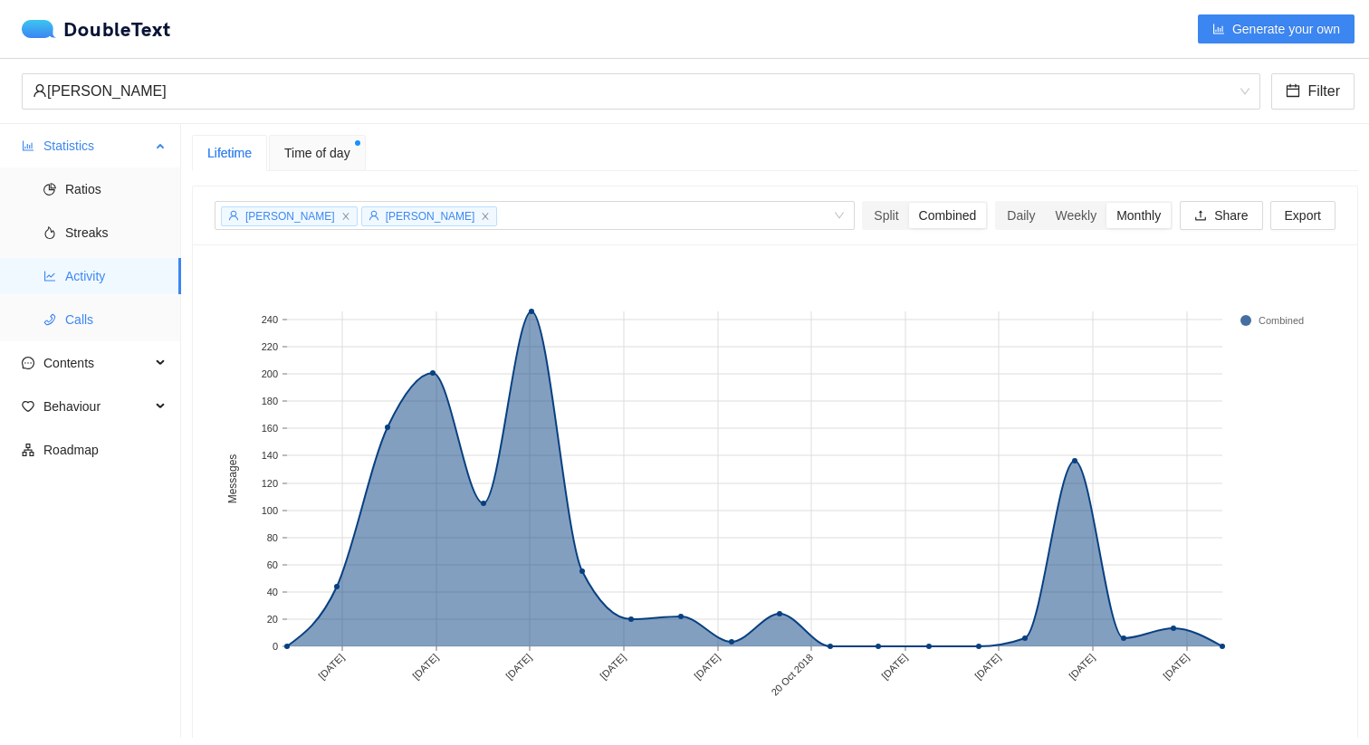
click at [105, 319] on span "Calls" at bounding box center [115, 319] width 101 height 36
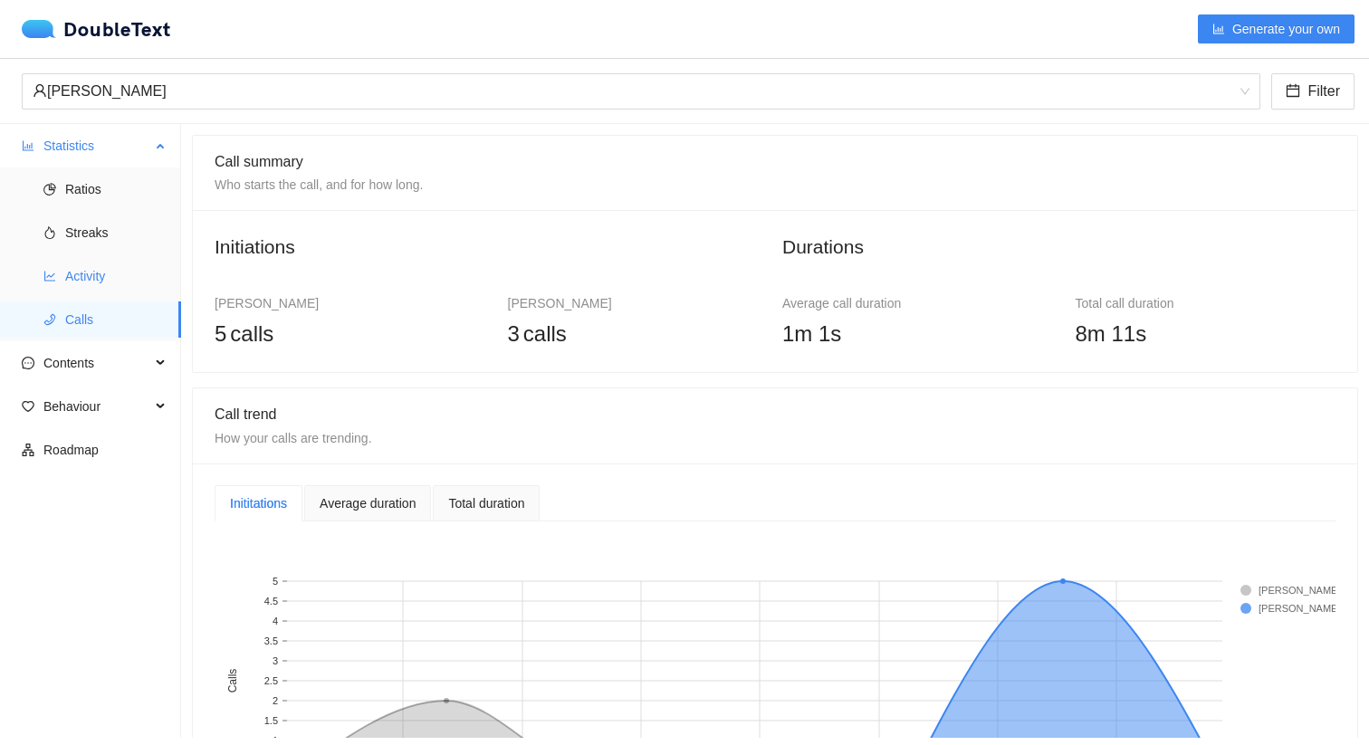
click at [109, 262] on span "Activity" at bounding box center [115, 276] width 101 height 36
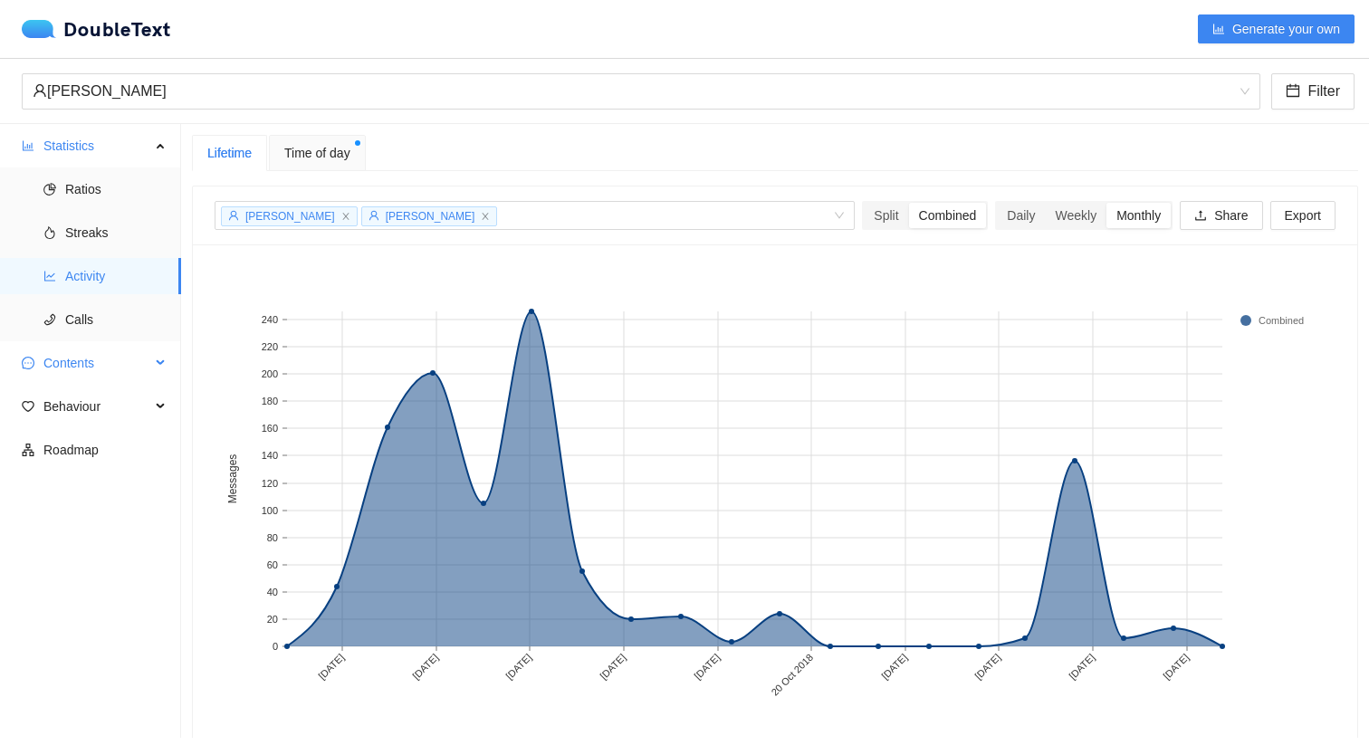
click at [96, 358] on span "Contents" at bounding box center [96, 363] width 107 height 36
click at [100, 423] on span "Word Cloud" at bounding box center [115, 406] width 101 height 36
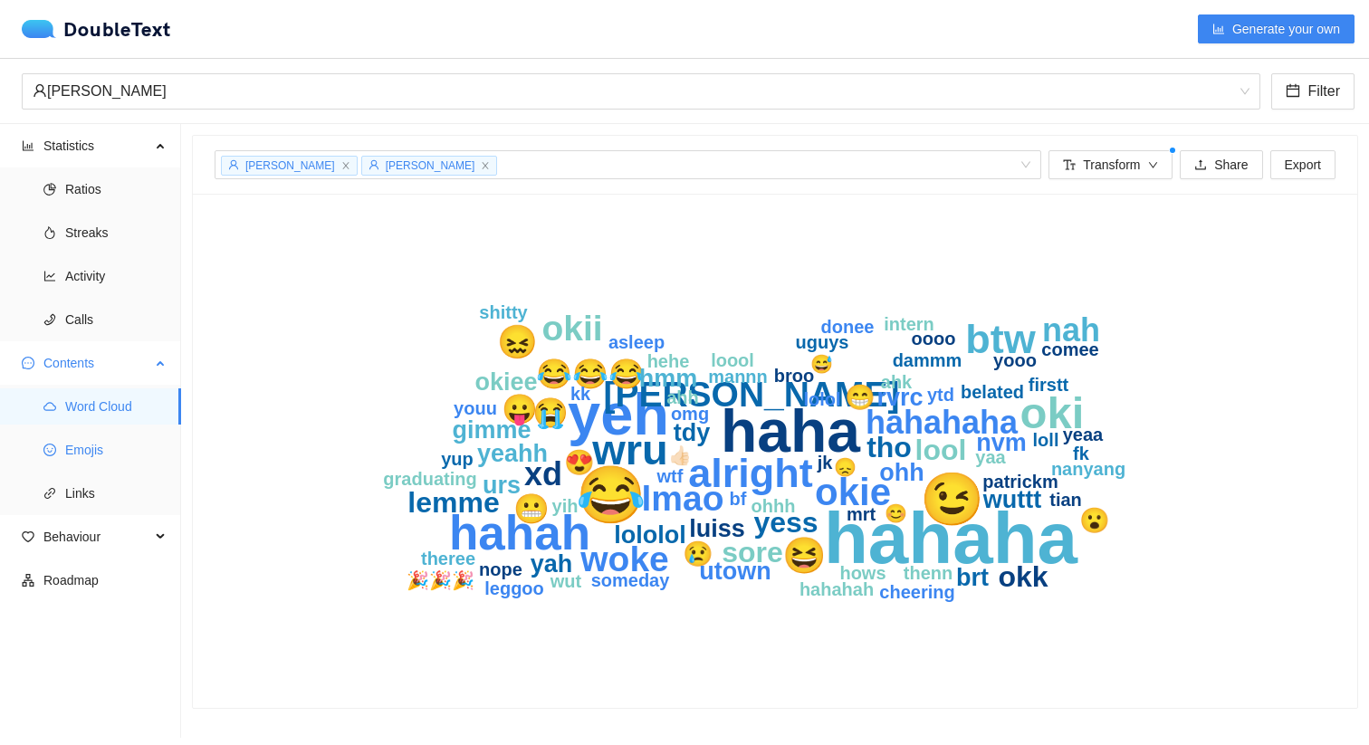
click at [98, 454] on span "Emojis" at bounding box center [115, 450] width 101 height 36
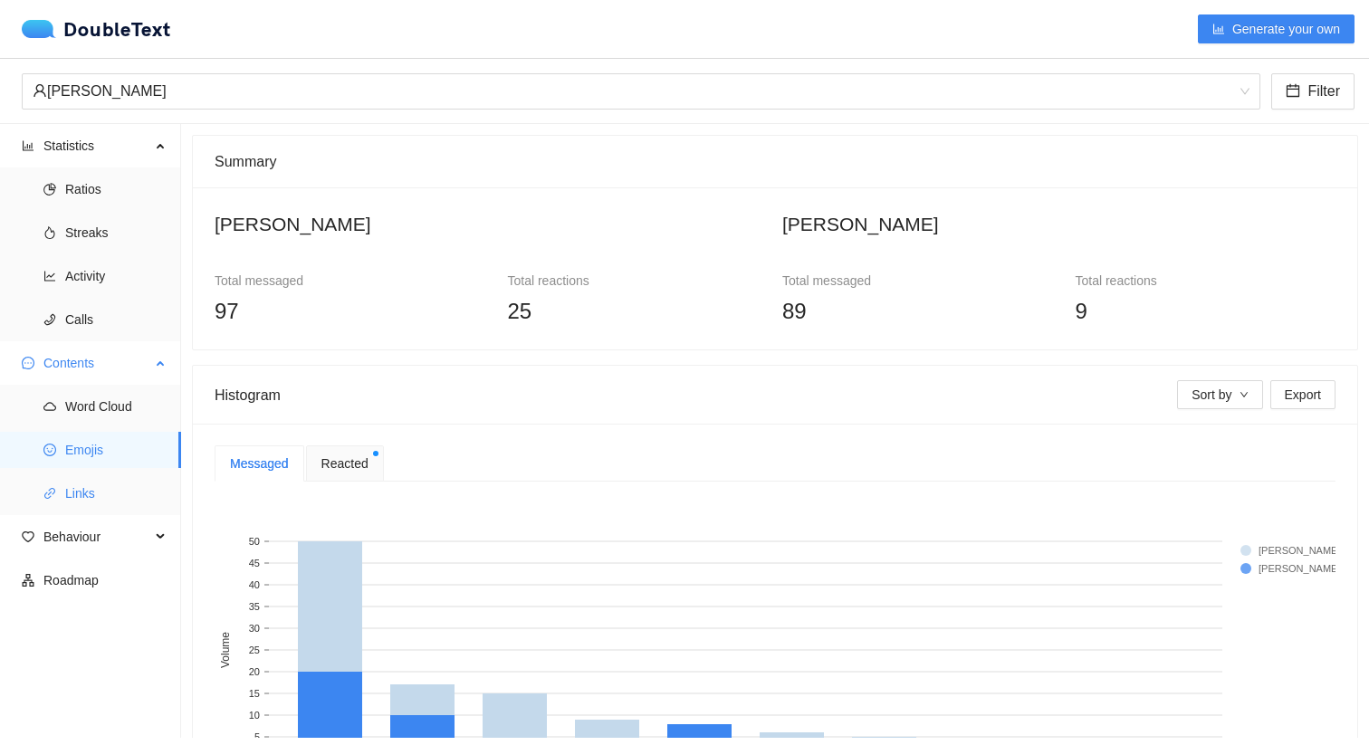
click at [87, 498] on span "Links" at bounding box center [115, 493] width 101 height 36
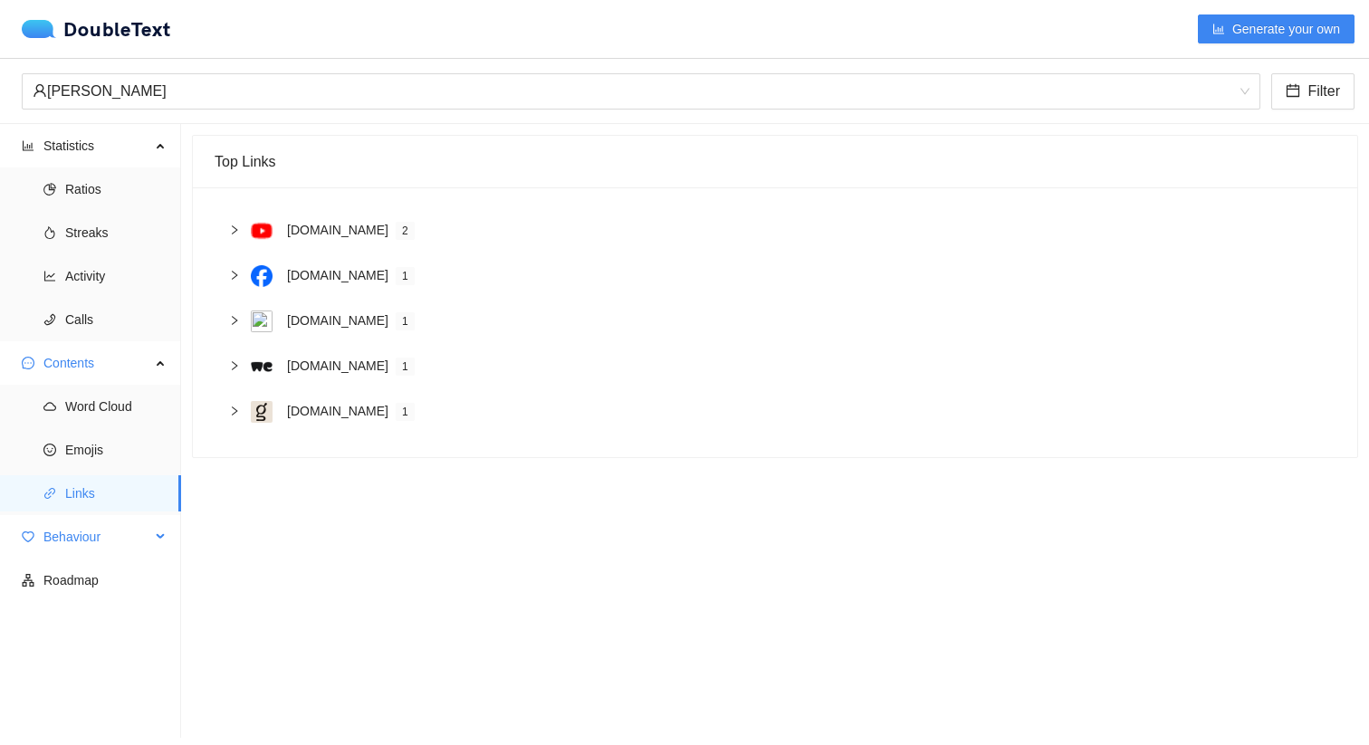
click at [87, 524] on span "Behaviour" at bounding box center [96, 537] width 107 height 36
click at [89, 574] on span "Engagement" at bounding box center [115, 580] width 101 height 36
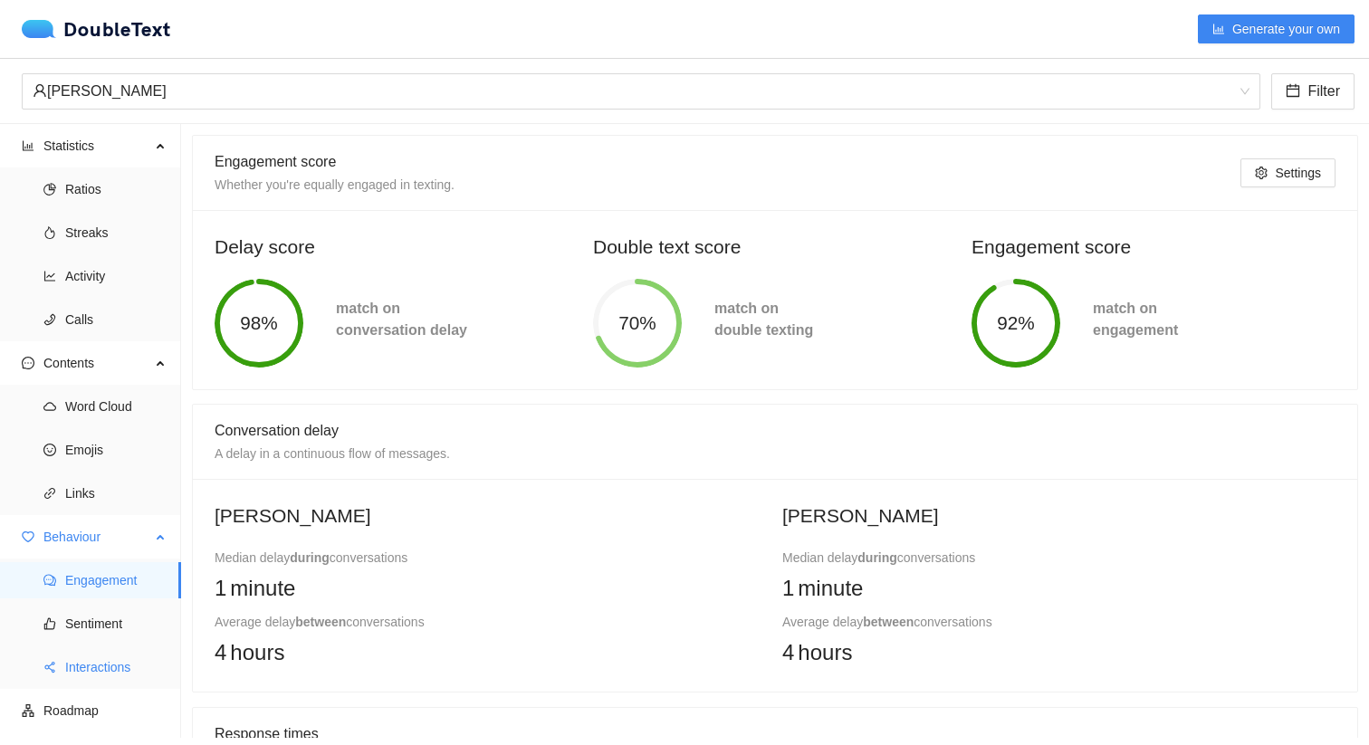
click at [92, 666] on span "Interactions" at bounding box center [115, 667] width 101 height 36
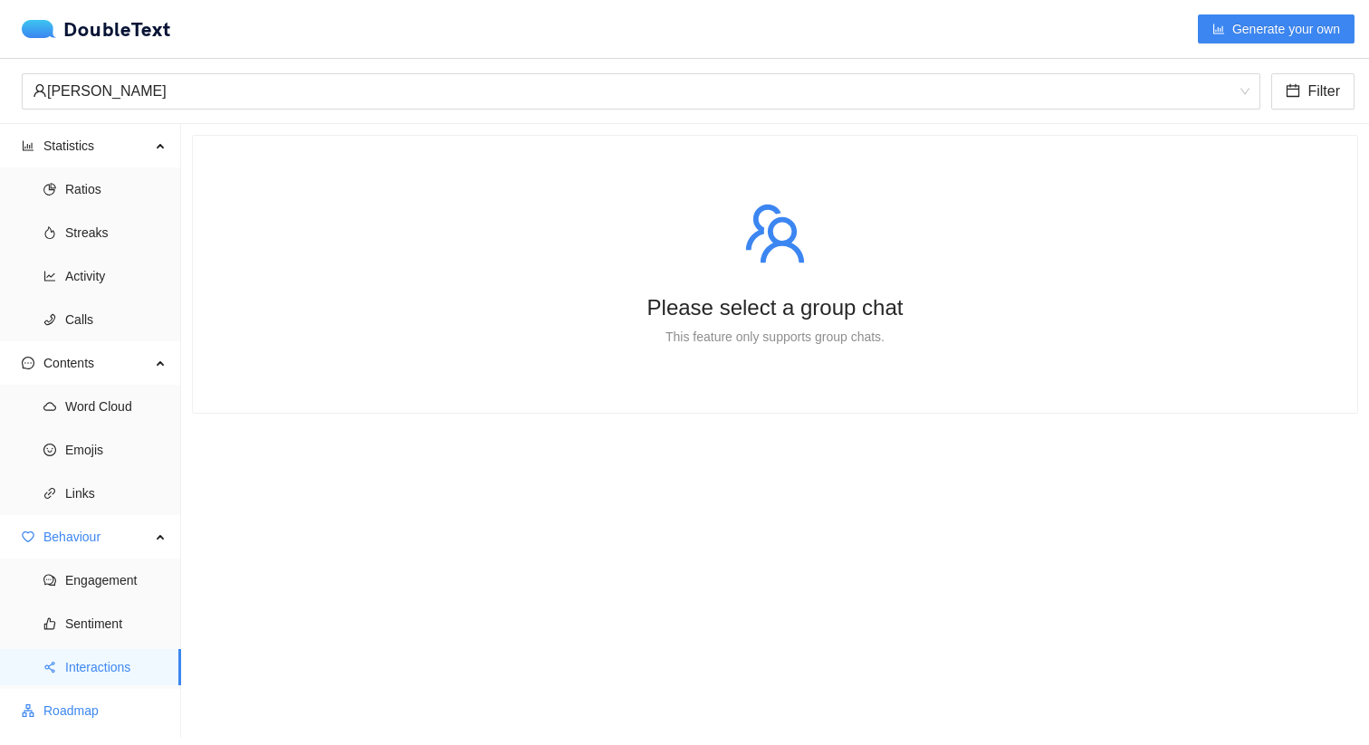
click at [92, 709] on span "Roadmap" at bounding box center [104, 710] width 123 height 36
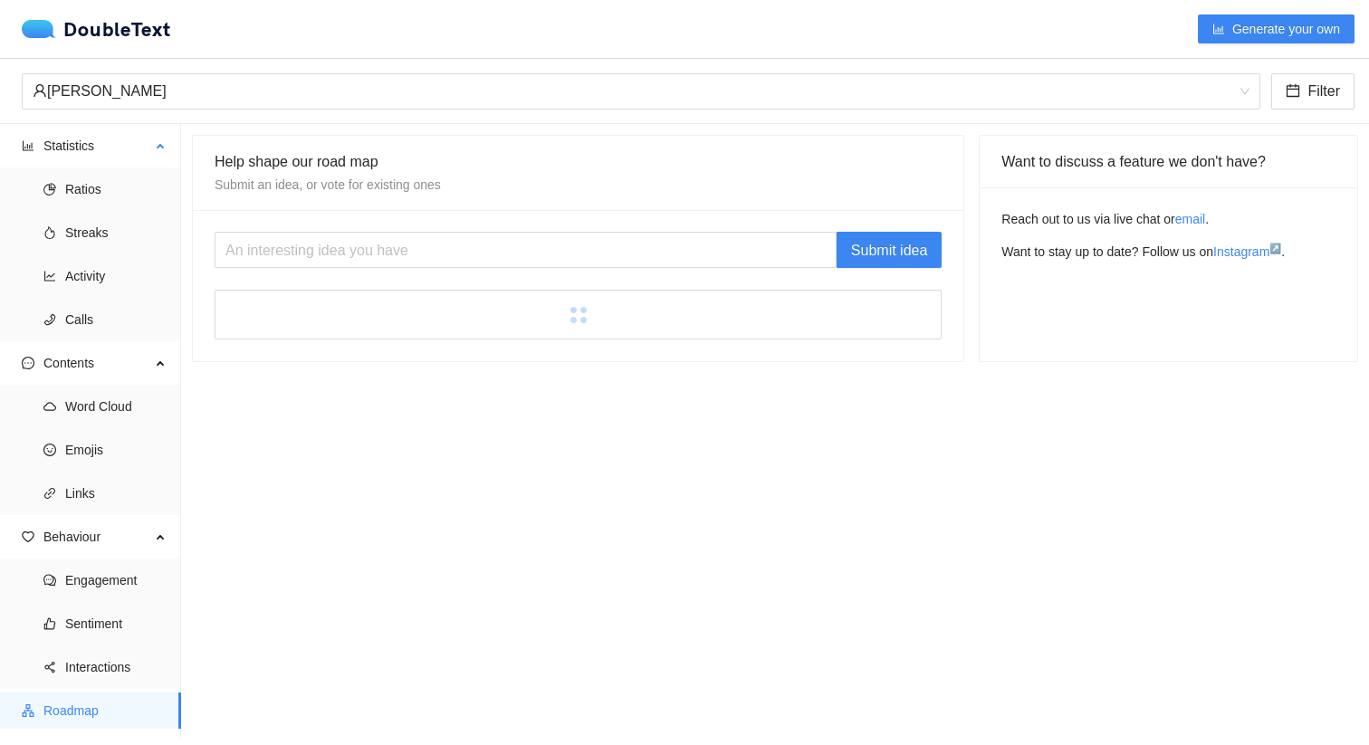
click at [111, 167] on li "Statistics Ratios Streaks Activity Calls" at bounding box center [90, 235] width 180 height 214
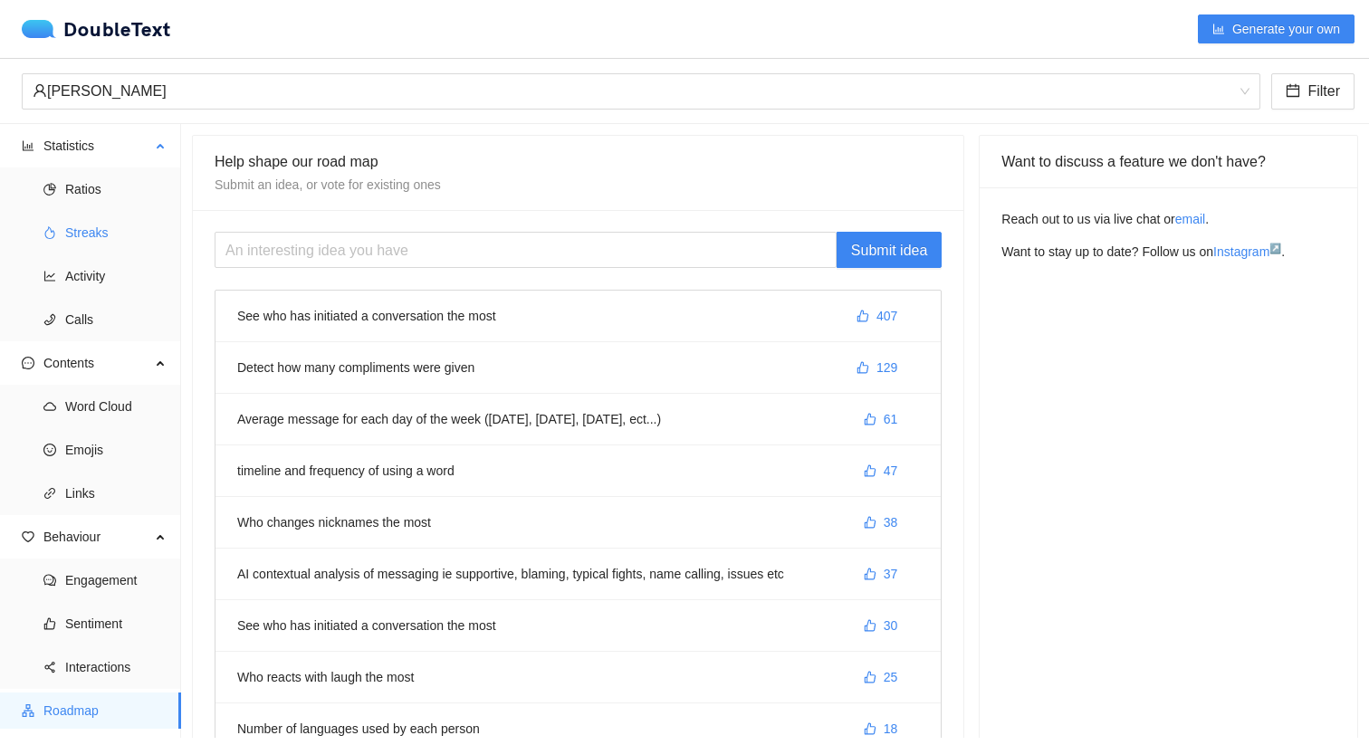
click at [105, 237] on span "Streaks" at bounding box center [115, 233] width 101 height 36
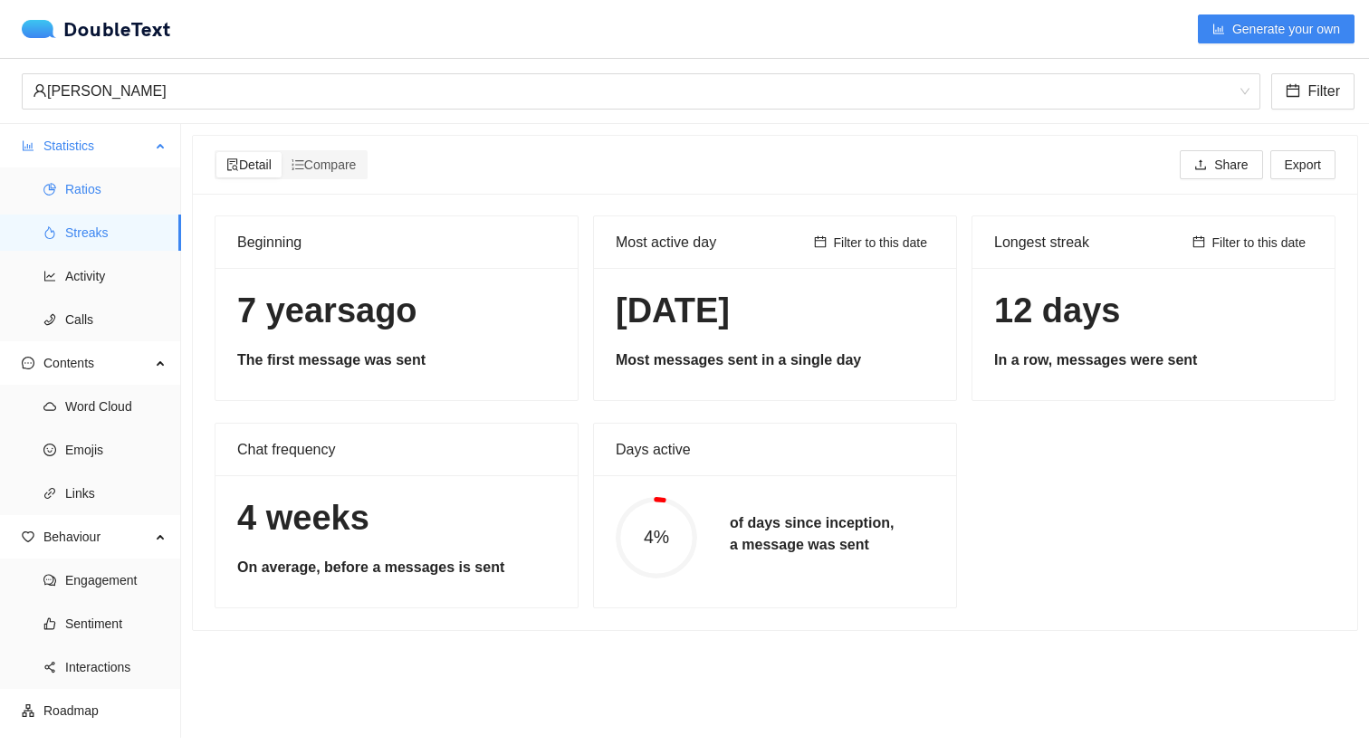
click at [118, 200] on span "Ratios" at bounding box center [115, 189] width 101 height 36
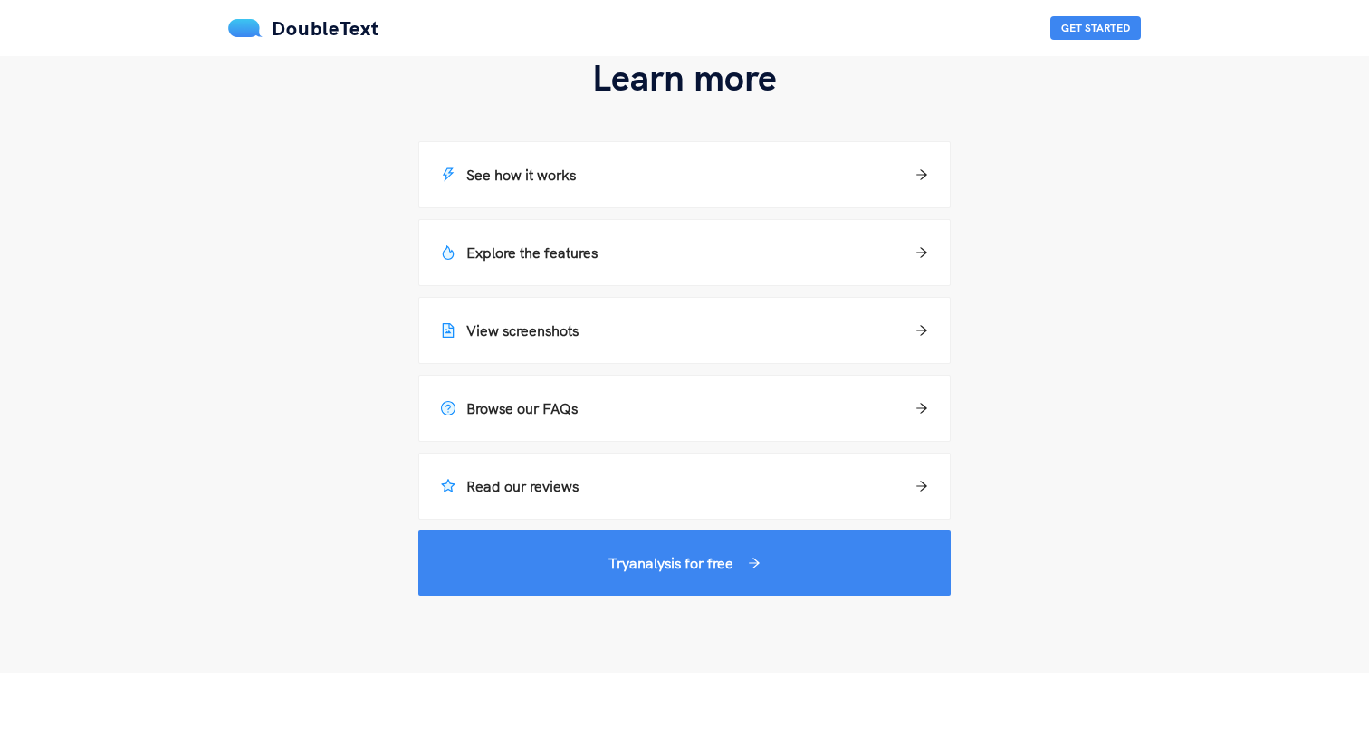
scroll to position [1351, 0]
click at [702, 152] on div "See how it works" at bounding box center [684, 175] width 530 height 65
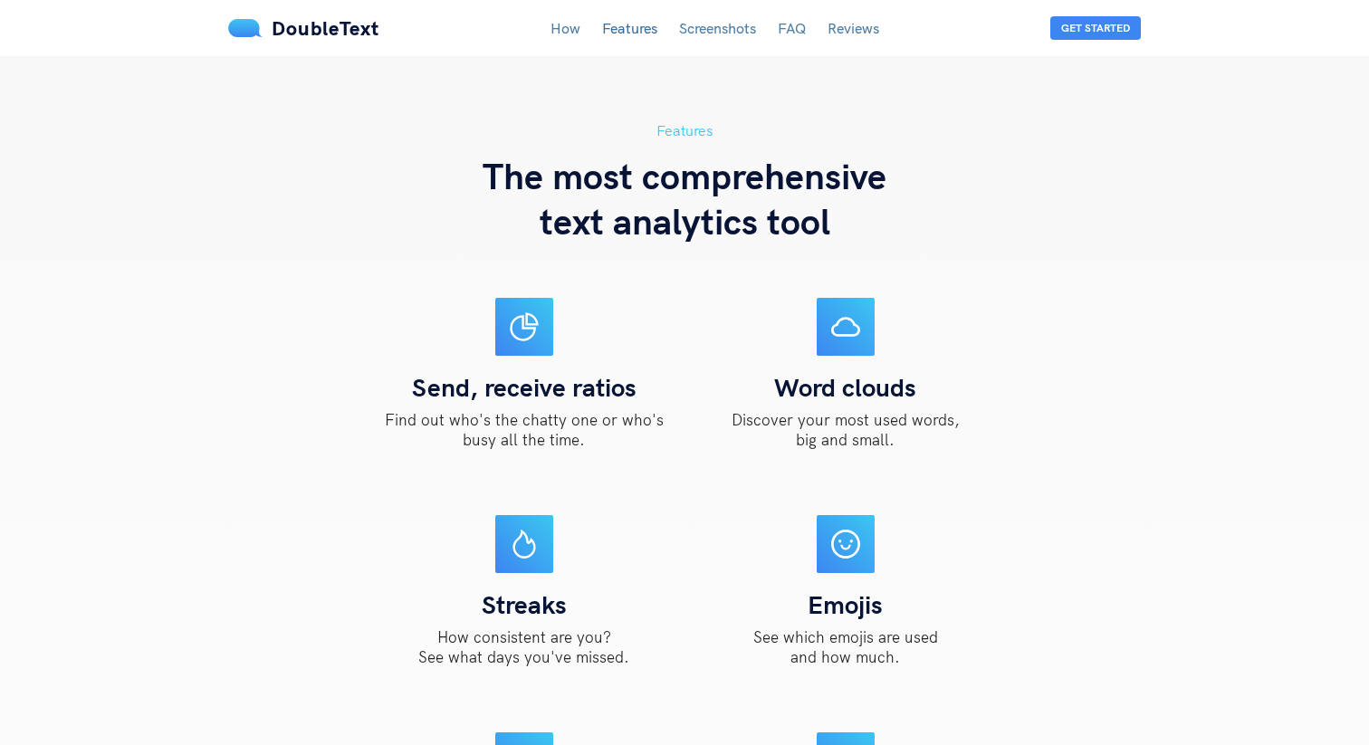
scroll to position [1553, 0]
